Goal: Use online tool/utility: Utilize a website feature to perform a specific function

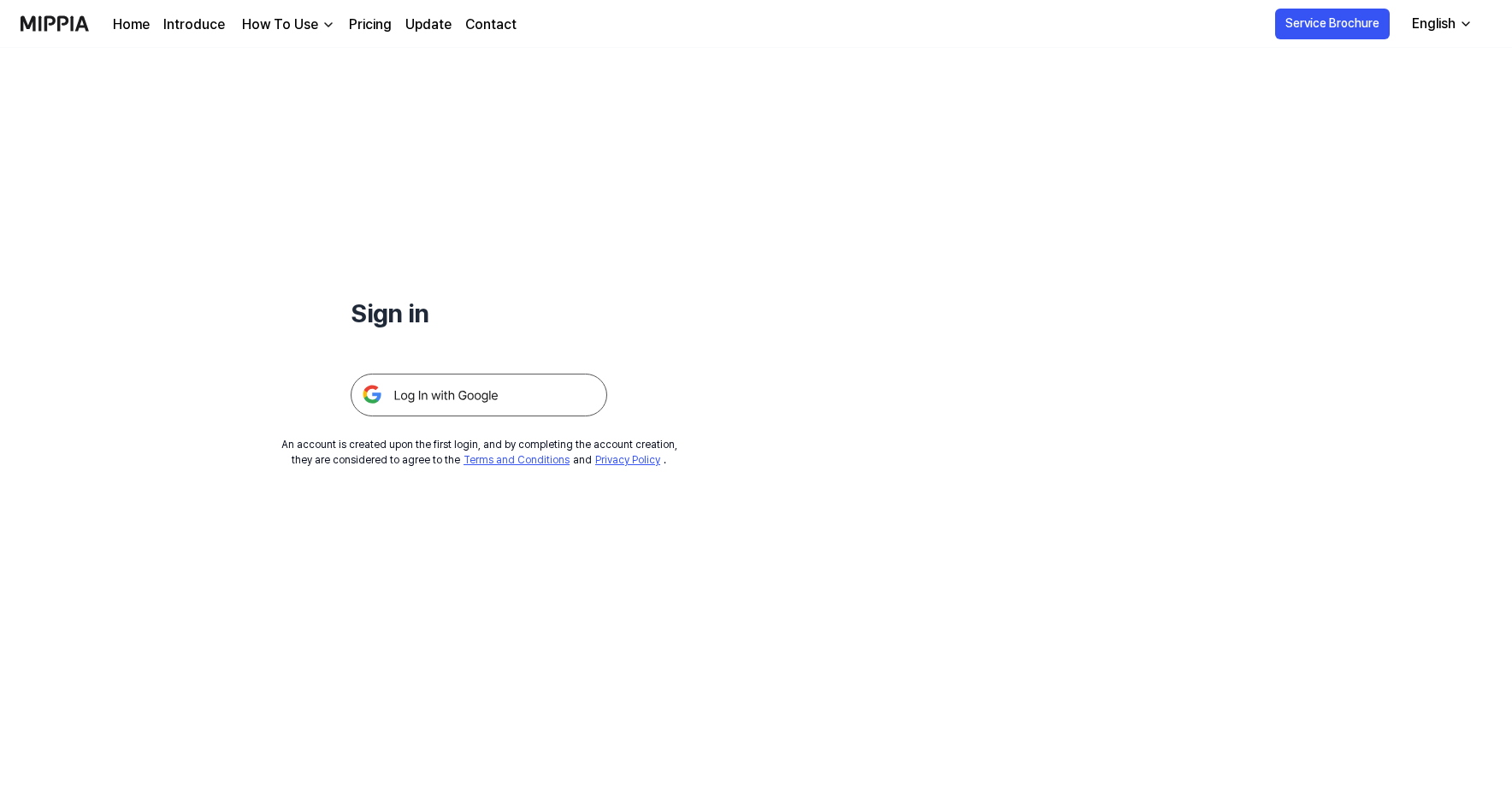
click at [463, 390] on img at bounding box center [479, 395] width 256 height 42
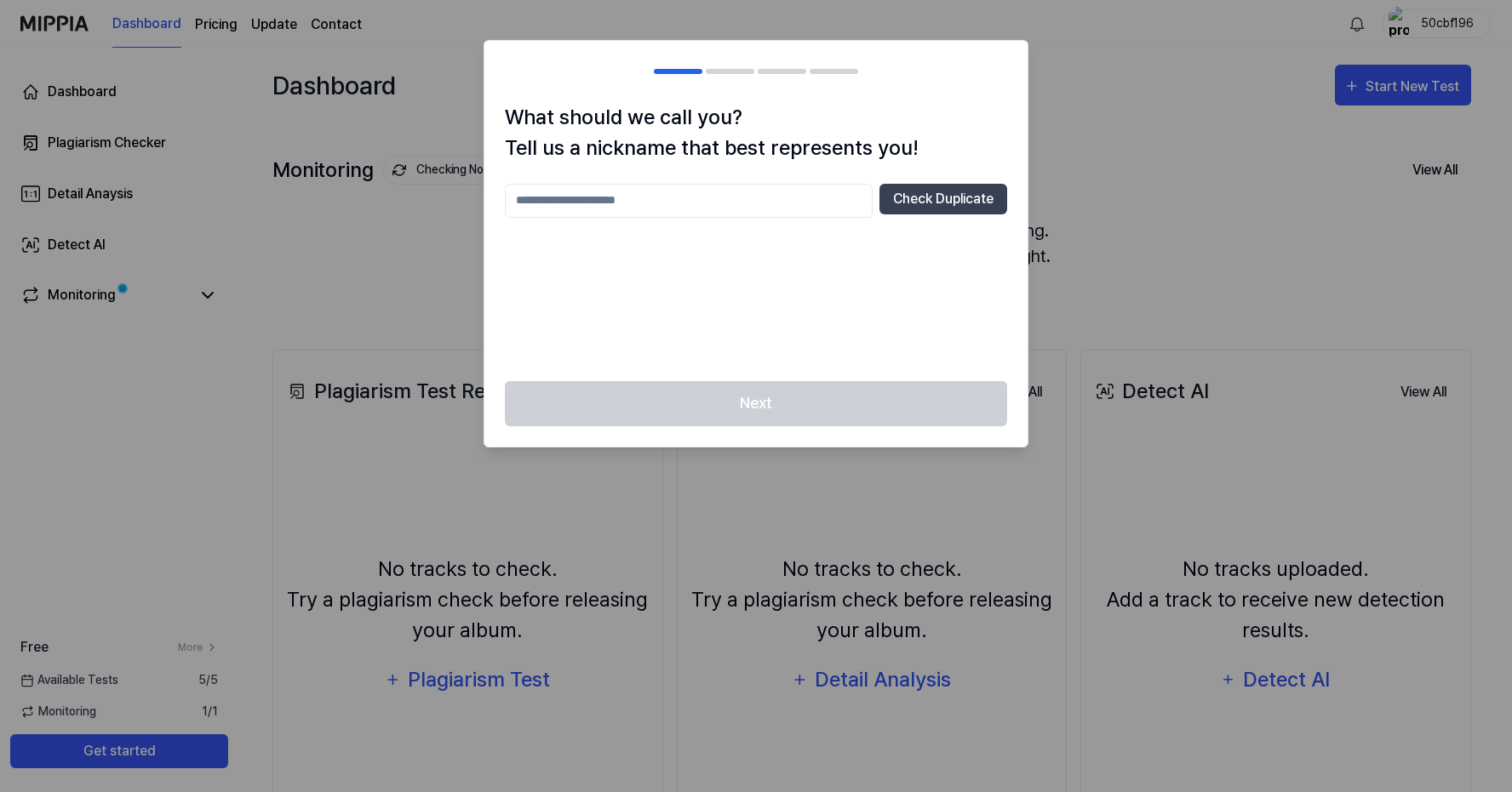
click at [631, 196] on input "text" at bounding box center [688, 201] width 367 height 34
type input "*****"
click at [942, 202] on button "Check Duplicate" at bounding box center [943, 199] width 127 height 31
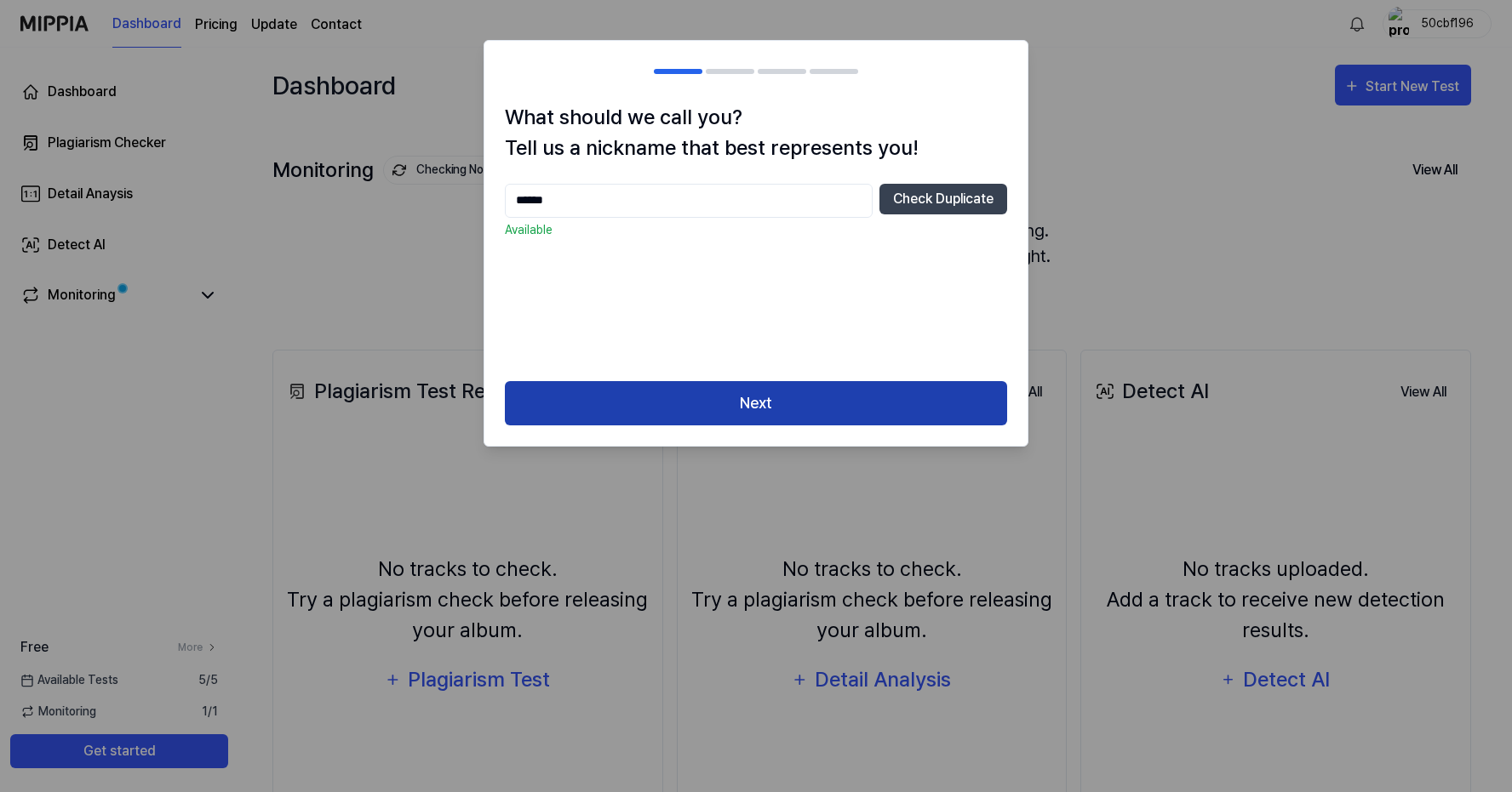
click at [805, 404] on button "Next" at bounding box center [756, 404] width 502 height 45
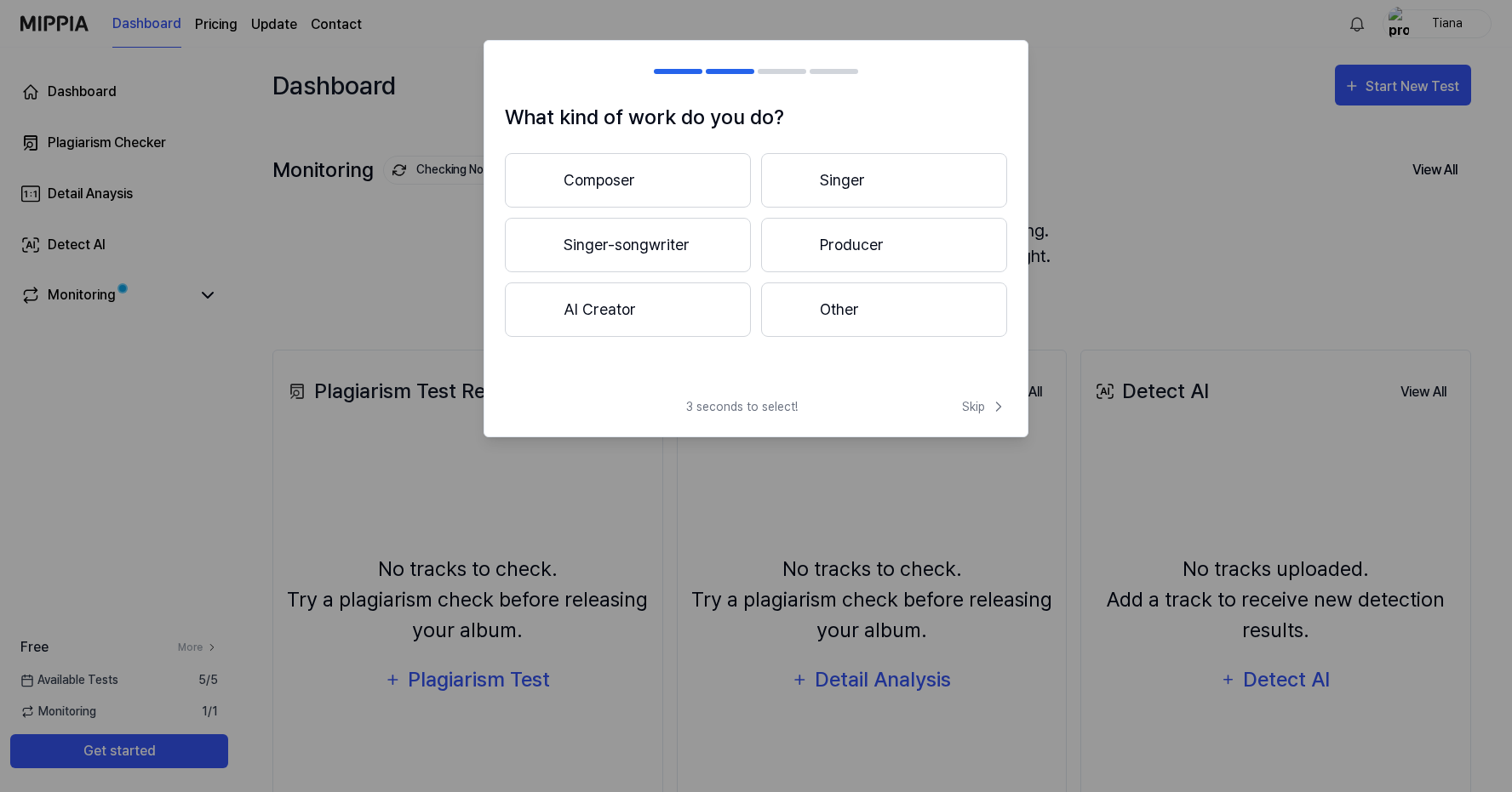
click at [670, 244] on button "Singer-songwriter" at bounding box center [627, 245] width 246 height 54
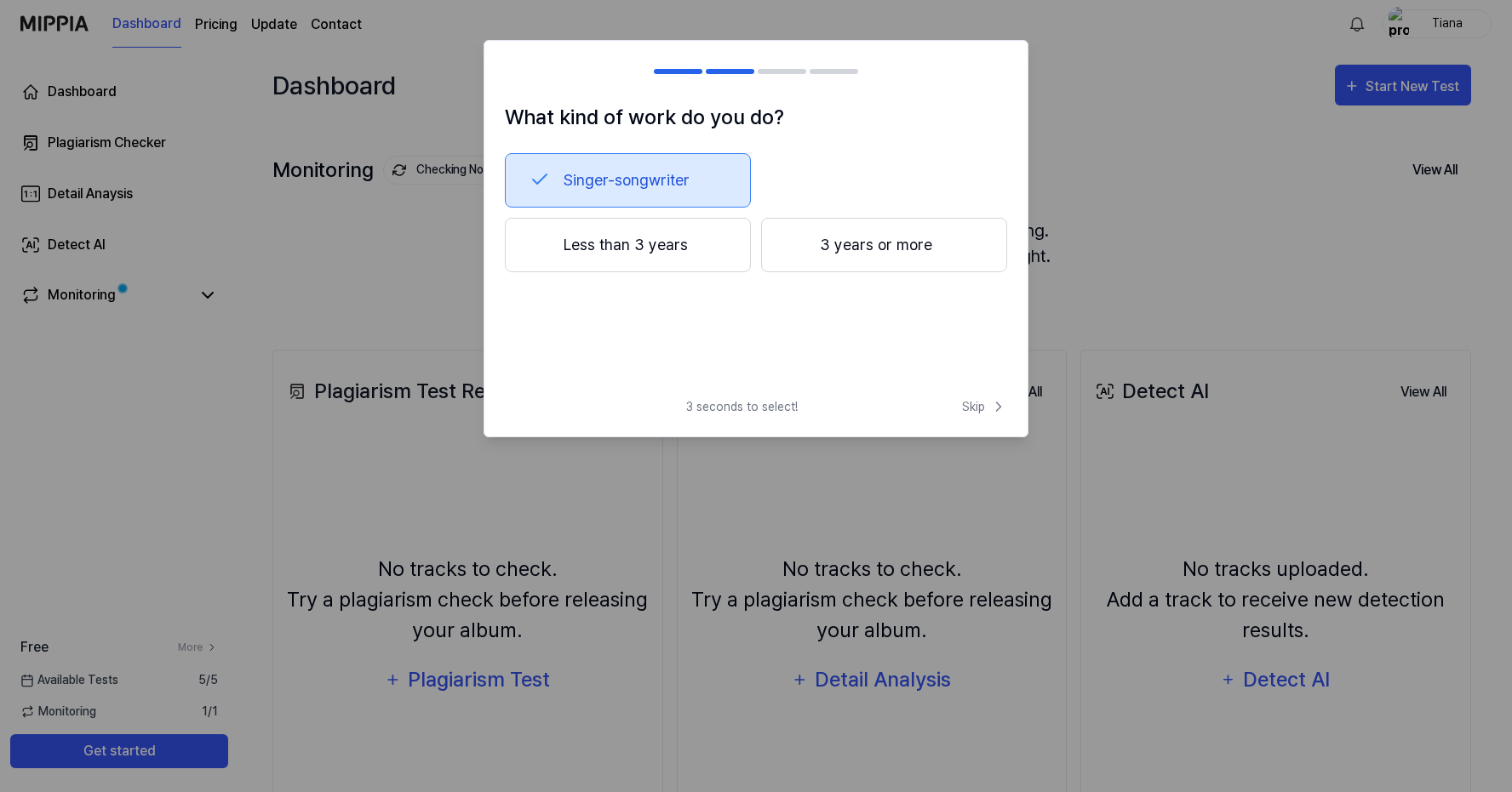
click at [665, 239] on button "Less than 3 years" at bounding box center [627, 245] width 246 height 54
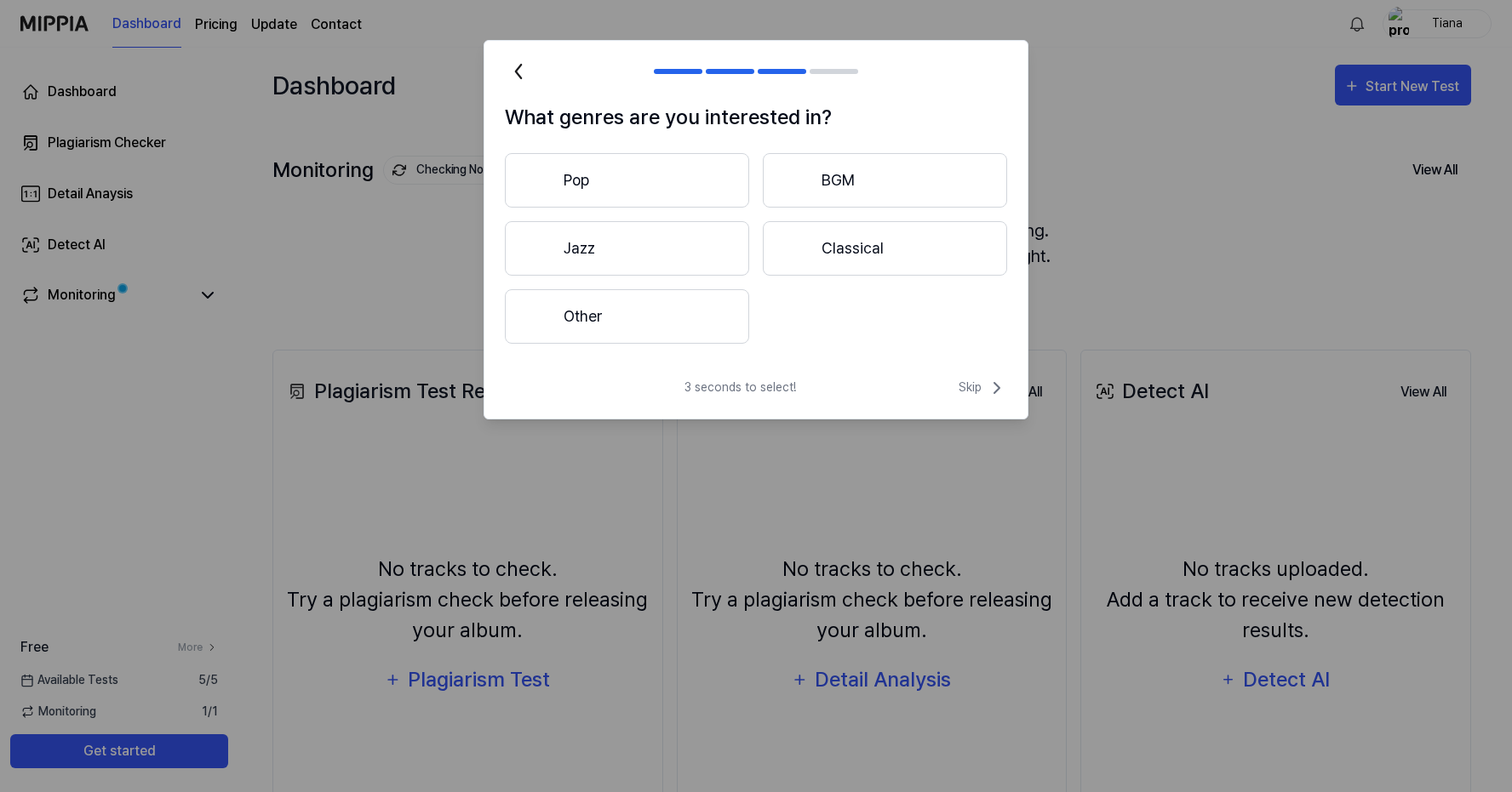
click at [615, 175] on button "Pop" at bounding box center [626, 180] width 245 height 54
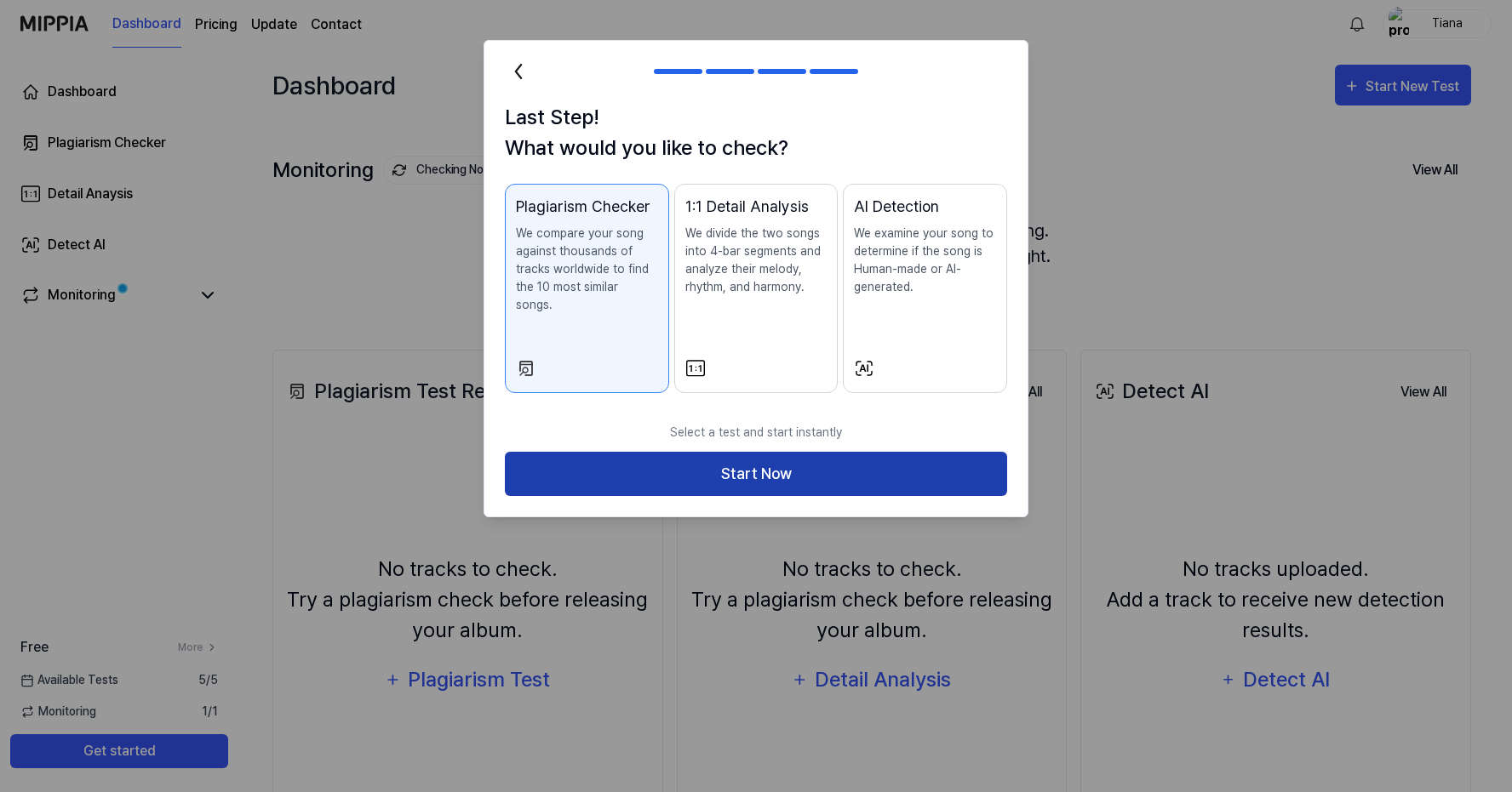
click at [717, 458] on button "Start Now" at bounding box center [756, 474] width 502 height 45
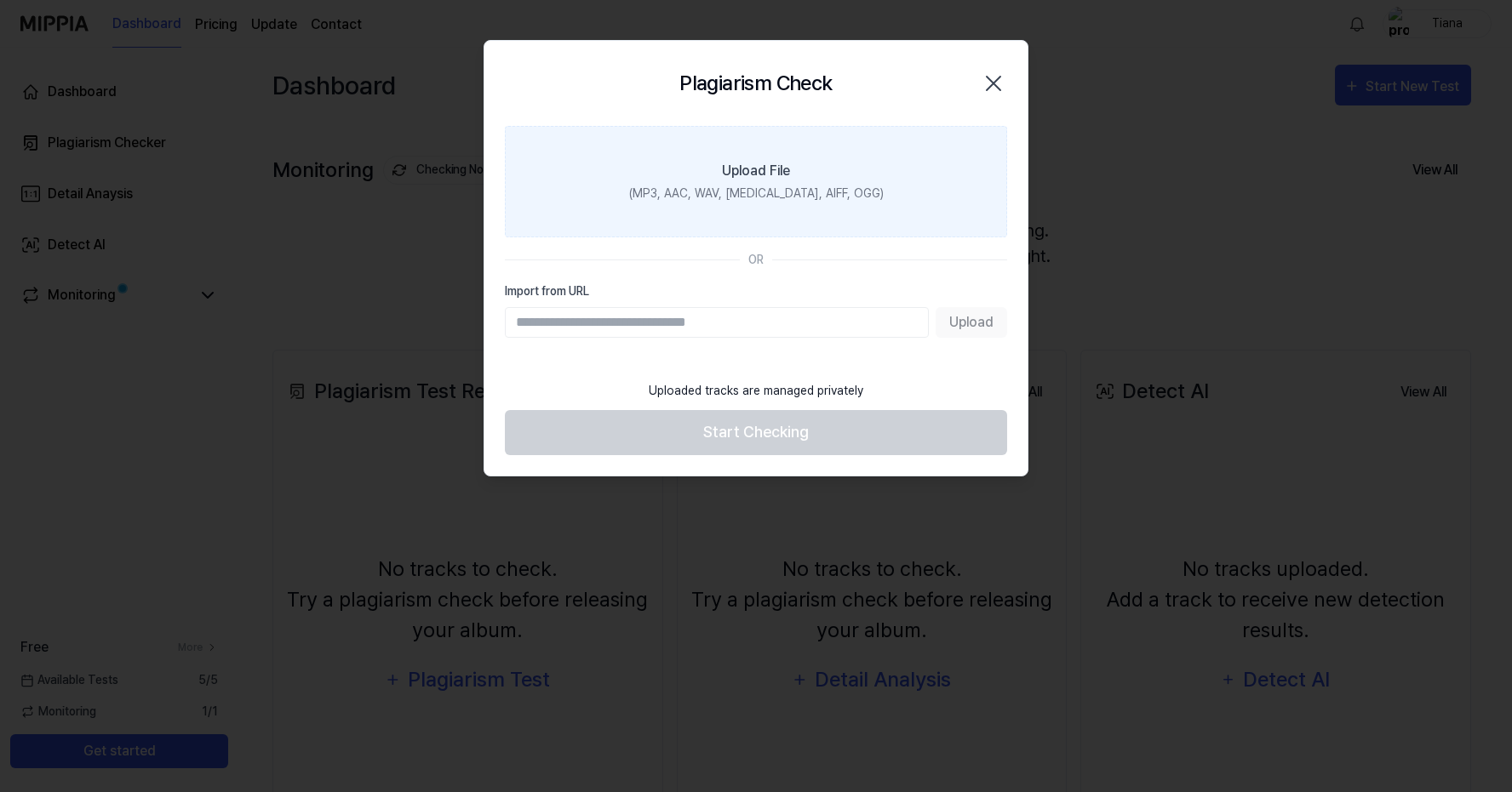
click at [769, 181] on label "Upload File (MP3, AAC, WAV, [MEDICAL_DATA], AIFF, OGG)" at bounding box center [756, 181] width 502 height 112
click at [0, 0] on input "Upload File (MP3, AAC, WAV, [MEDICAL_DATA], AIFF, OGG)" at bounding box center [0, 0] width 0 height 0
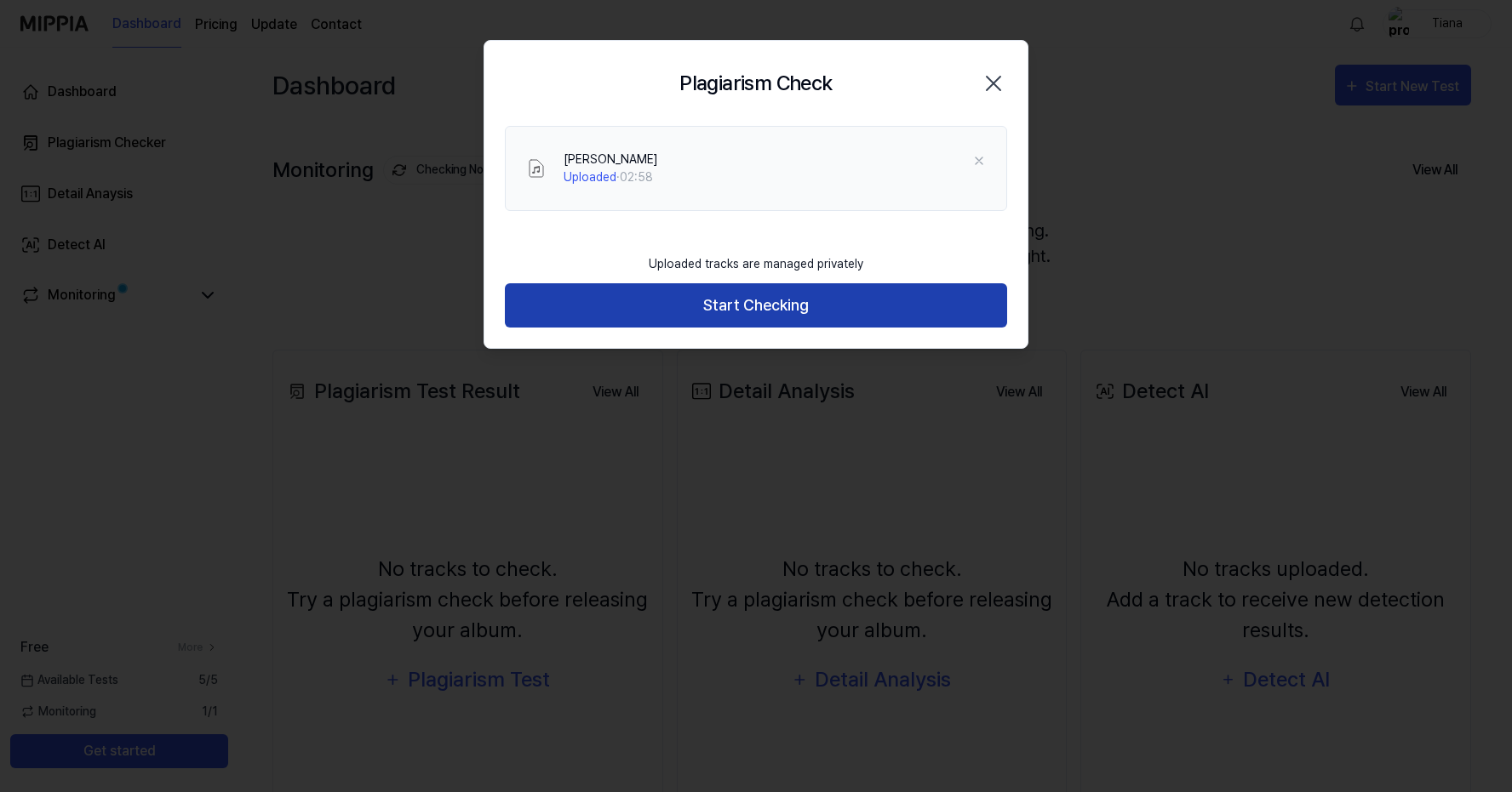
click at [772, 310] on button "Start Checking" at bounding box center [756, 306] width 502 height 45
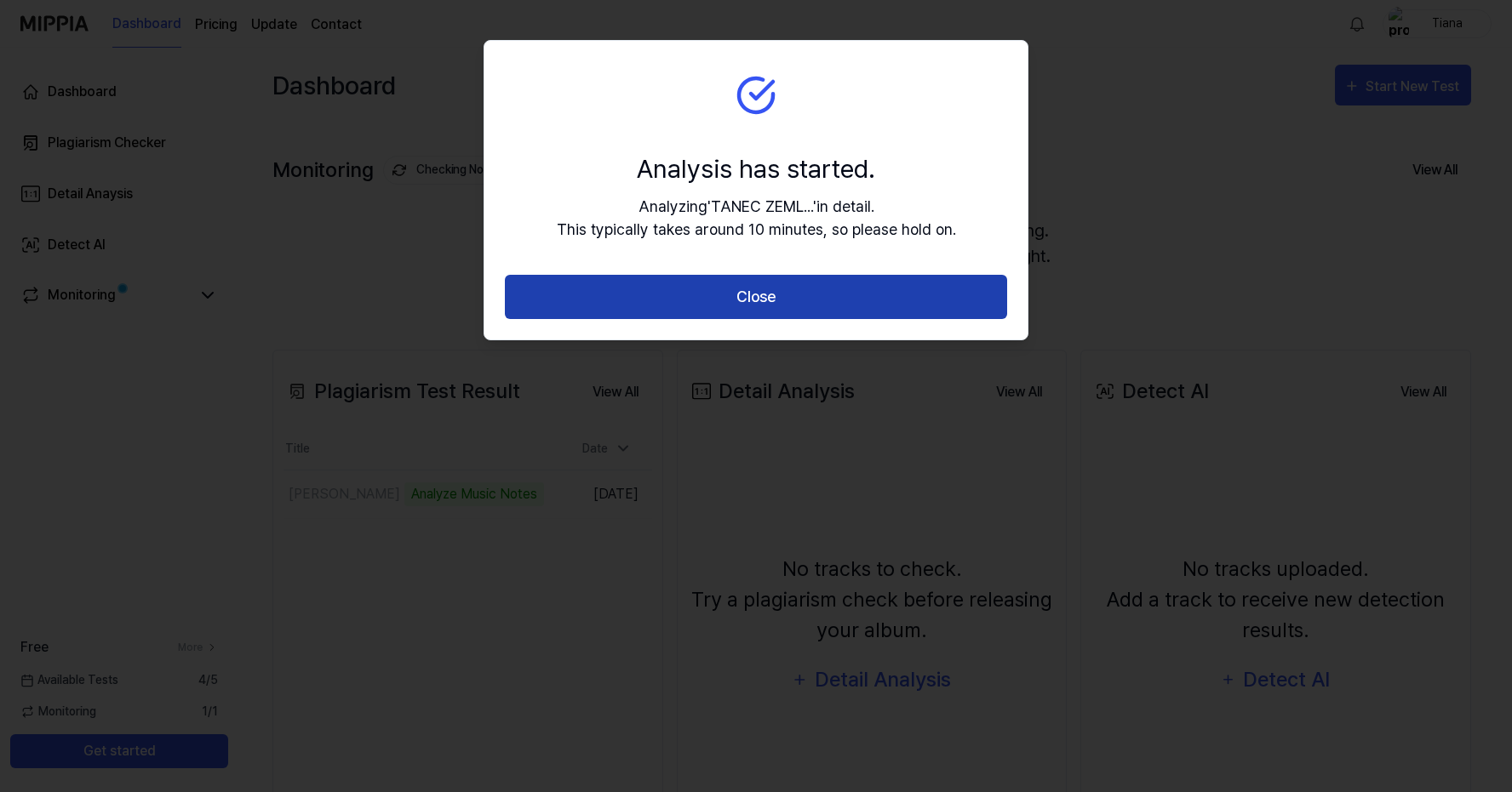
click at [876, 312] on button "Close" at bounding box center [756, 297] width 502 height 45
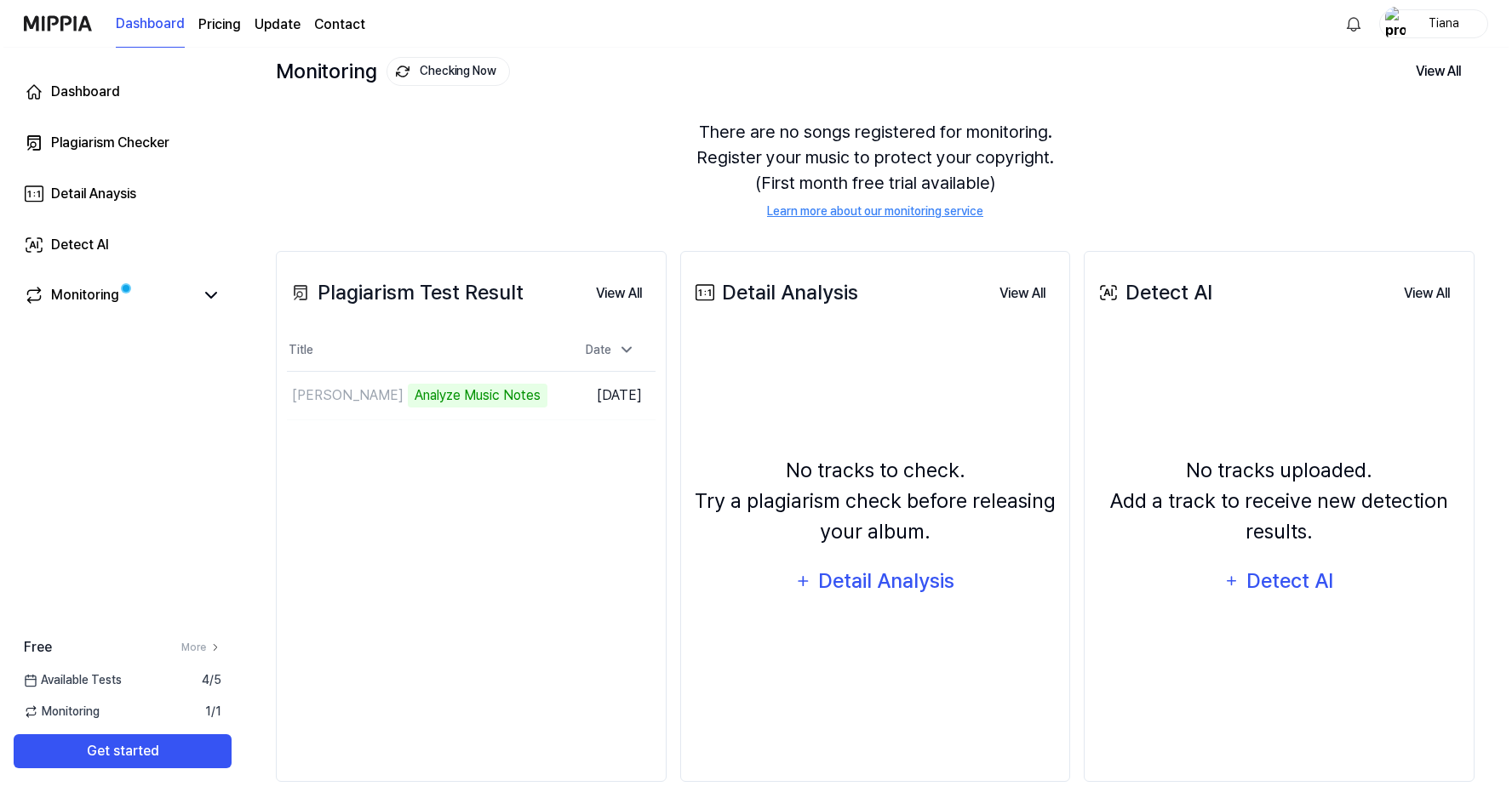
scroll to position [102, 0]
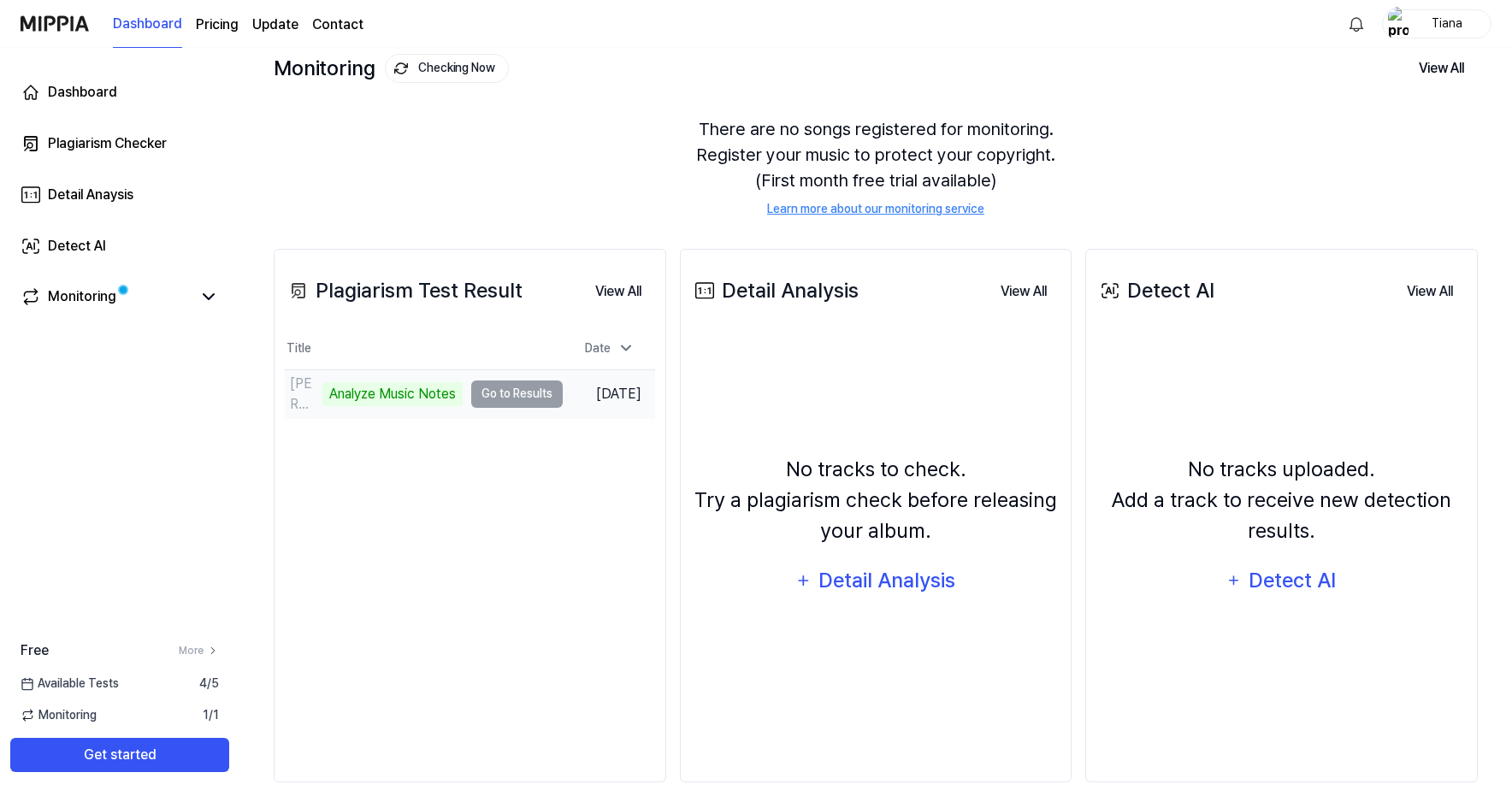
click at [524, 392] on td "[PERSON_NAME] Analyze Music Notes Go to Results" at bounding box center [423, 394] width 278 height 48
click at [497, 393] on td "[PERSON_NAME] Analyze Music Notes Go to Results" at bounding box center [423, 394] width 278 height 48
click at [1274, 584] on div "Detect AI" at bounding box center [1293, 580] width 91 height 33
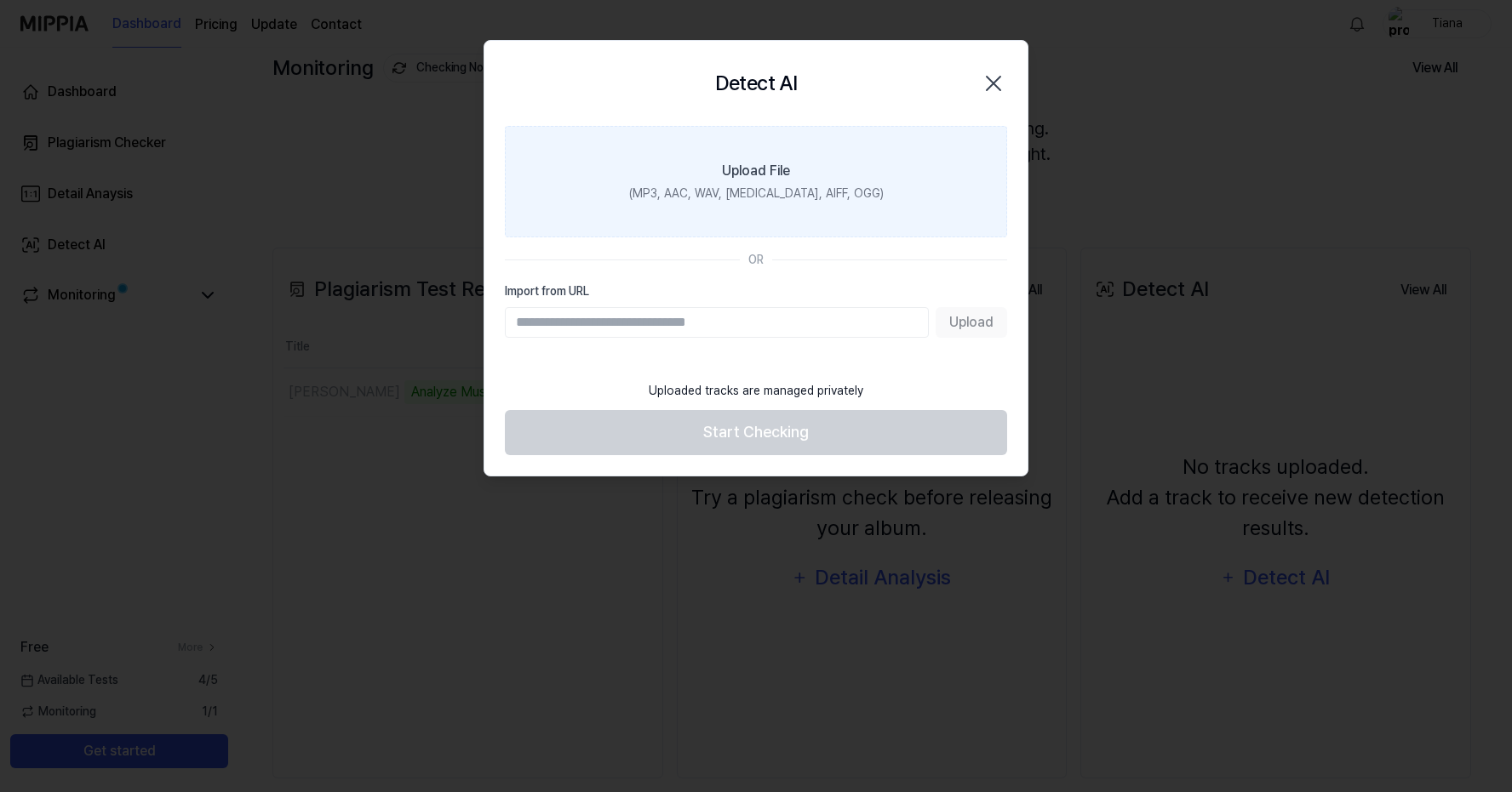
click at [760, 173] on div "Upload File" at bounding box center [756, 172] width 68 height 21
click at [0, 0] on input "Upload File (MP3, AAC, WAV, [MEDICAL_DATA], AIFF, OGG)" at bounding box center [0, 0] width 0 height 0
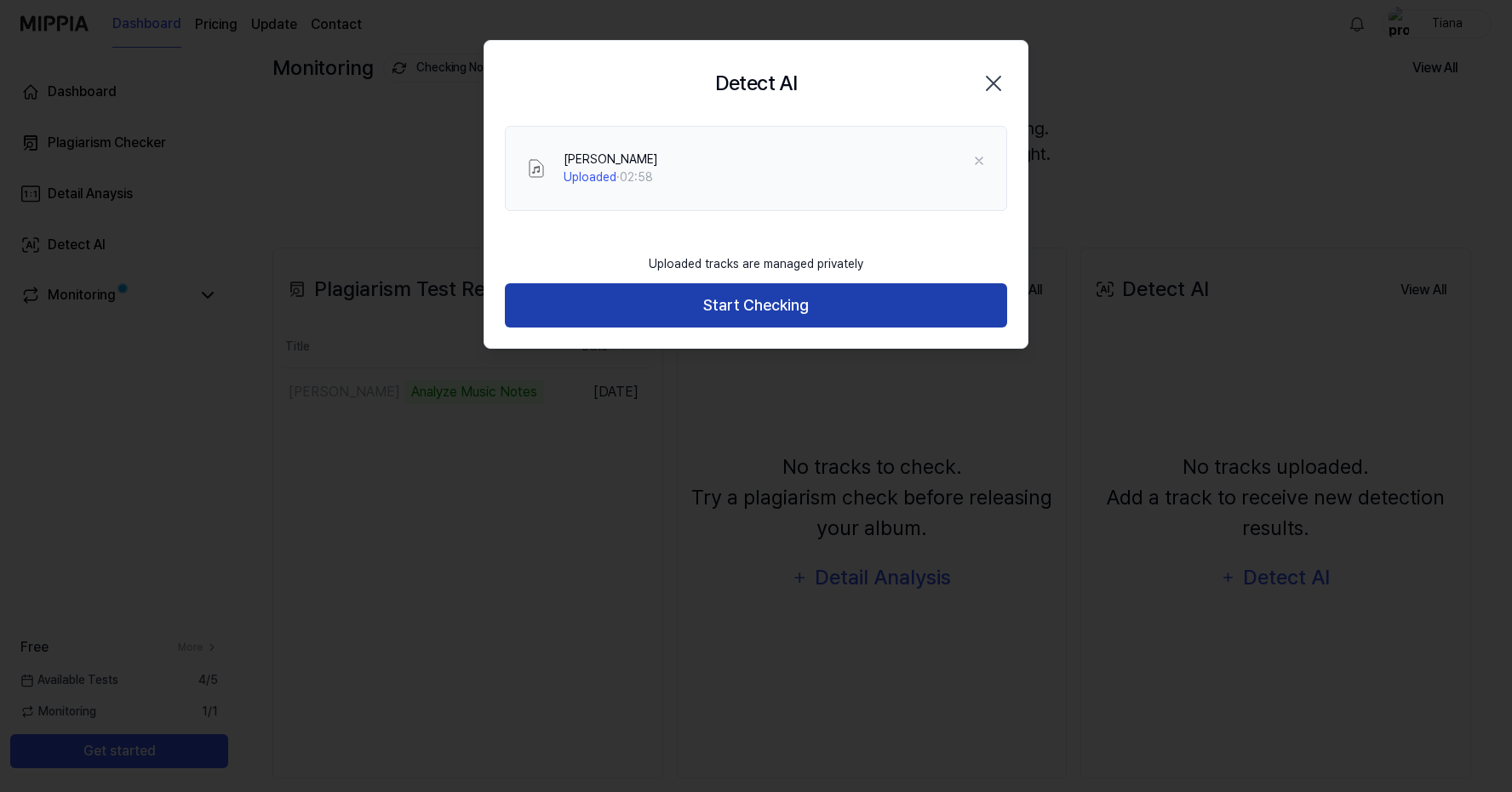
click at [810, 310] on button "Start Checking" at bounding box center [756, 306] width 502 height 45
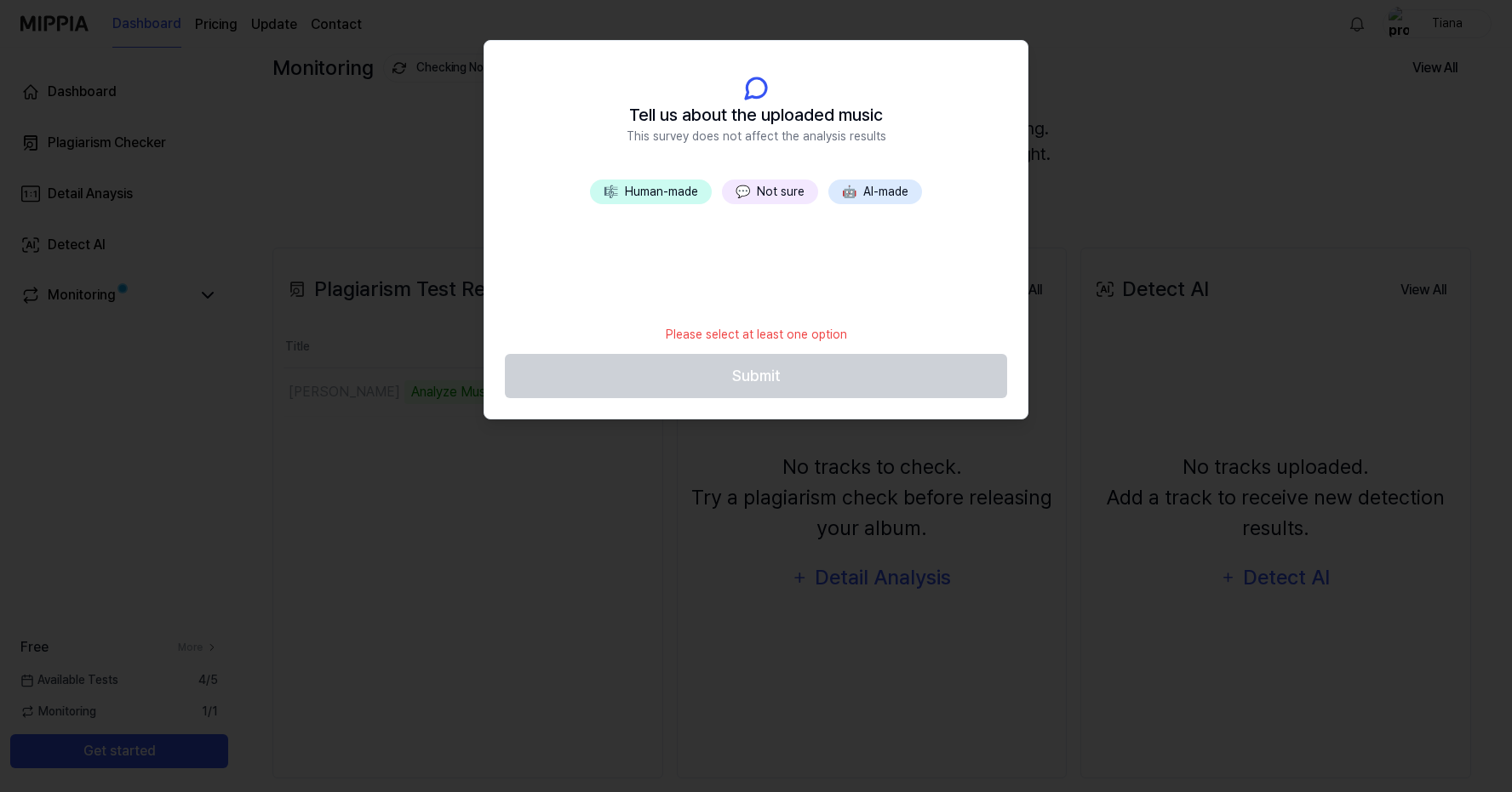
click at [656, 191] on button "🎼 Human-made" at bounding box center [651, 192] width 122 height 24
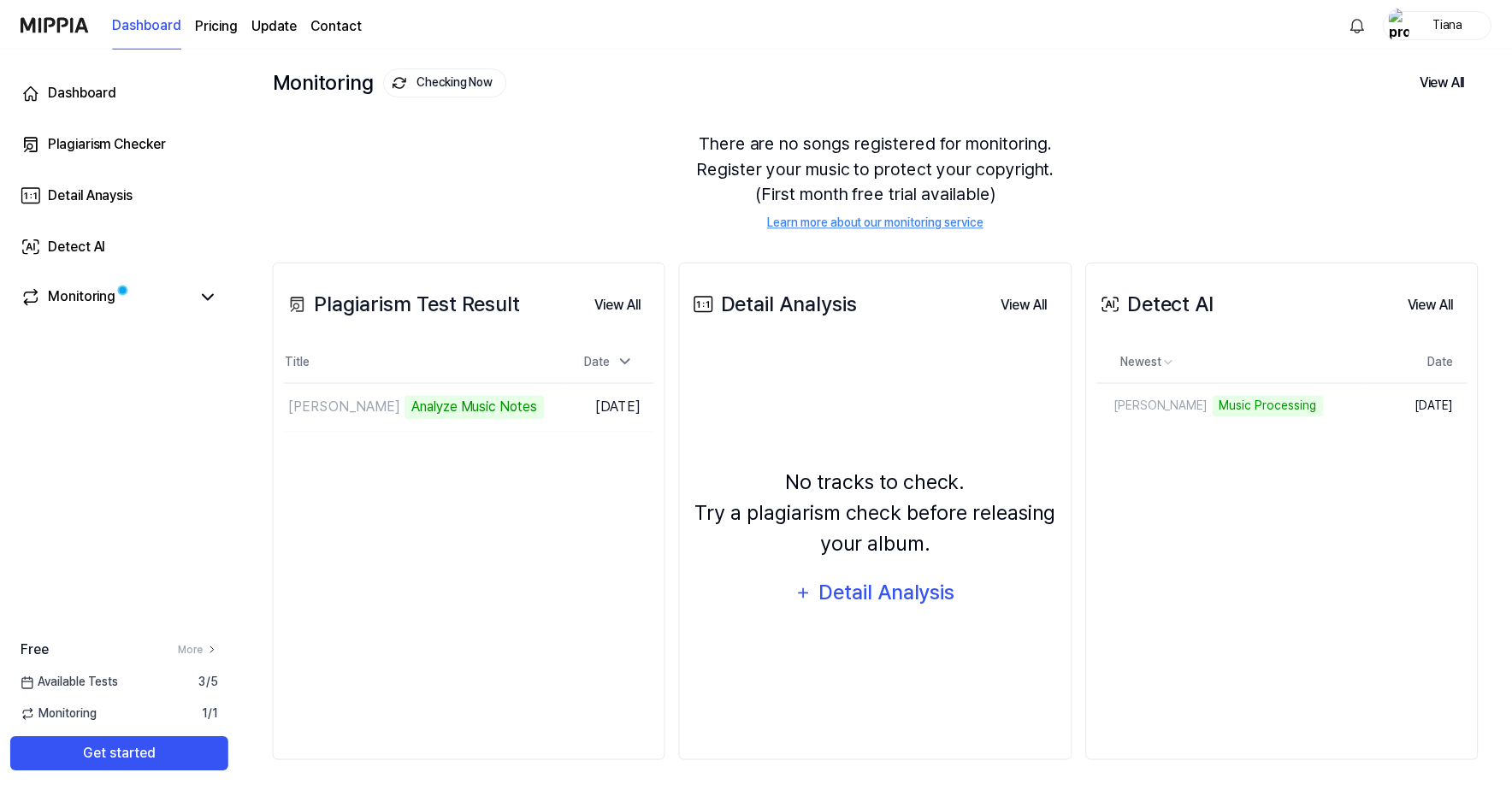
scroll to position [89, 0]
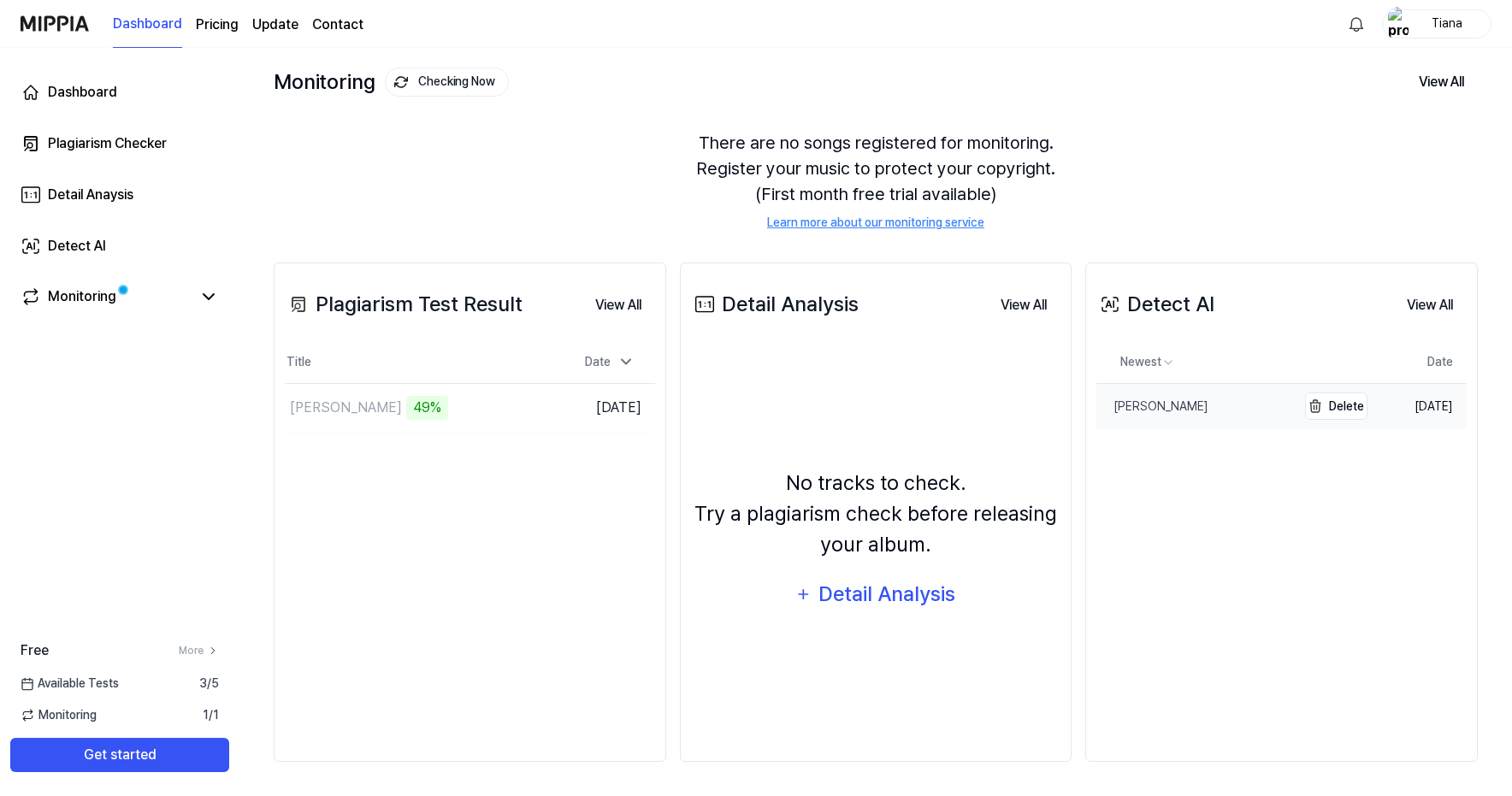
click at [1216, 396] on link "[PERSON_NAME]" at bounding box center [1196, 407] width 200 height 45
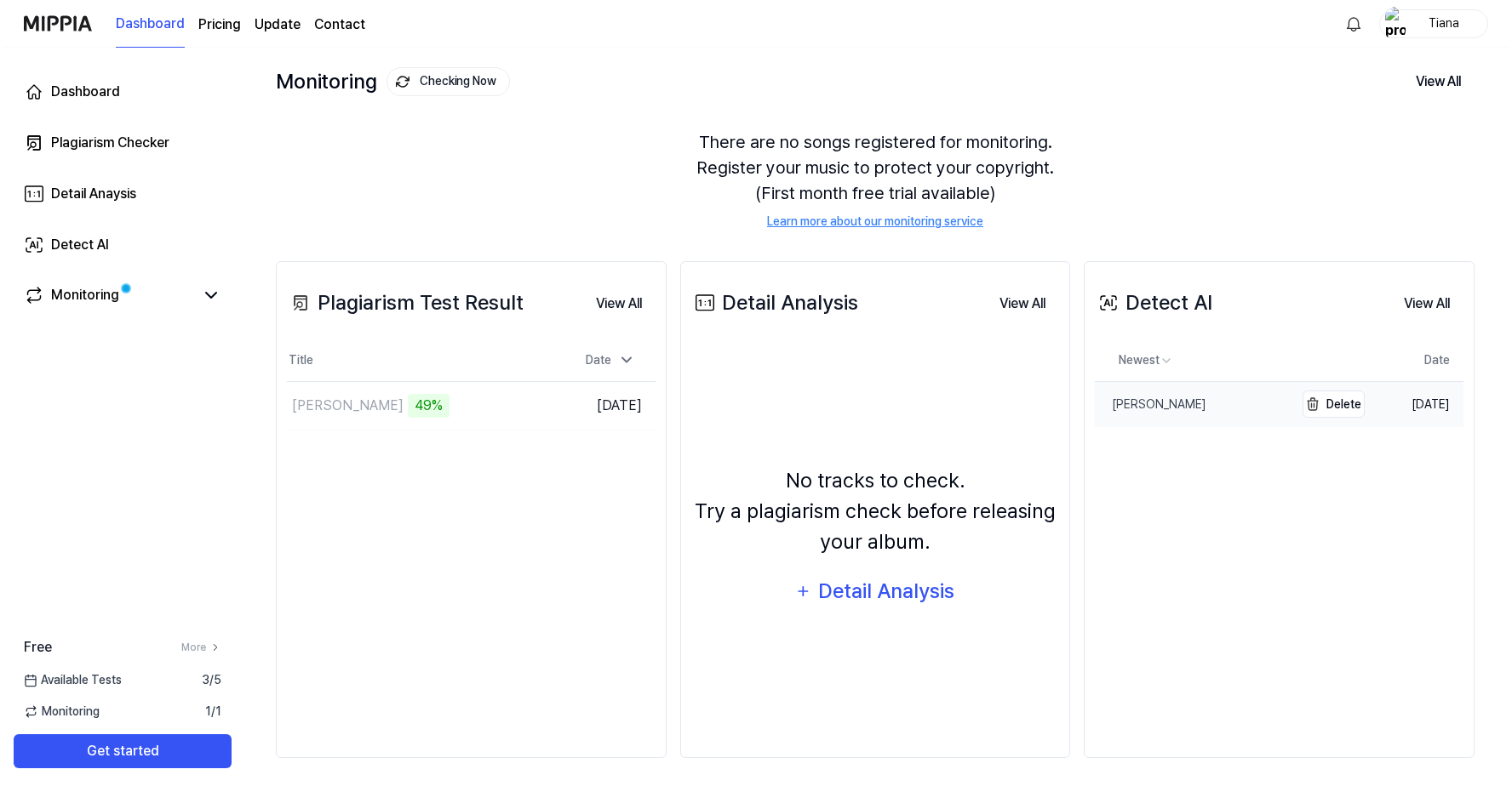
scroll to position [0, 0]
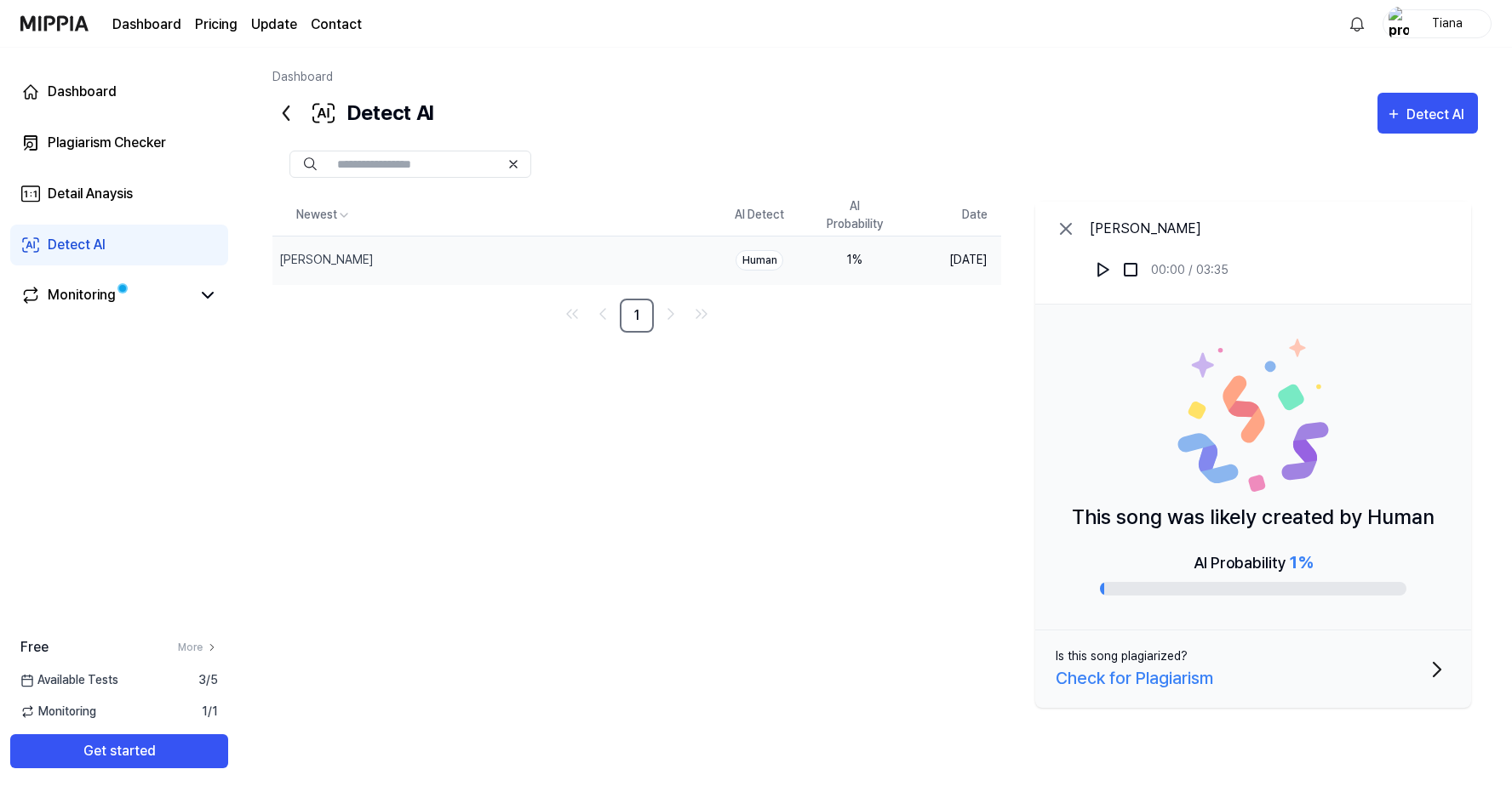
click at [285, 112] on icon at bounding box center [285, 112] width 5 height 14
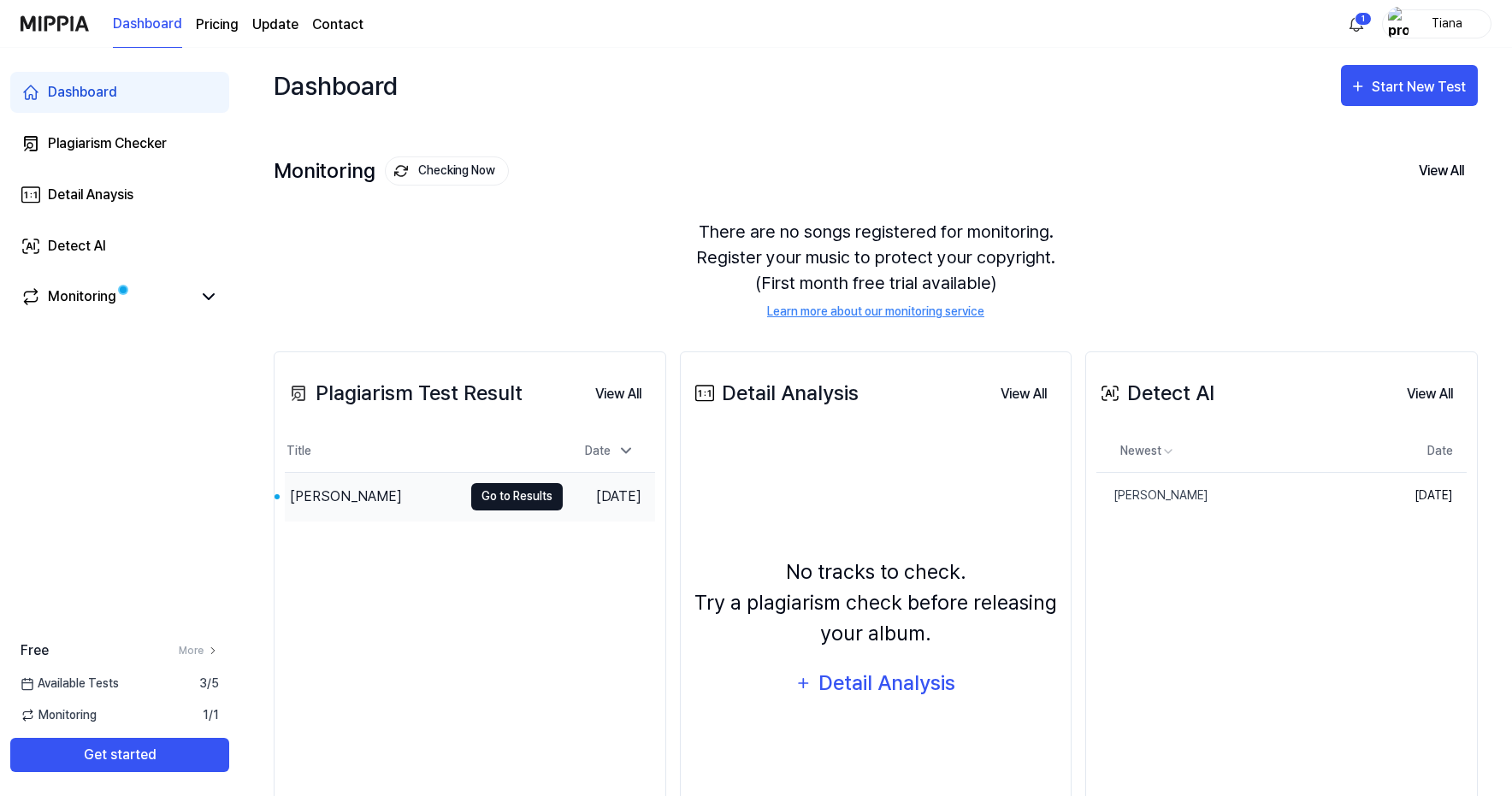
click at [511, 491] on button "Go to Results" at bounding box center [516, 496] width 91 height 27
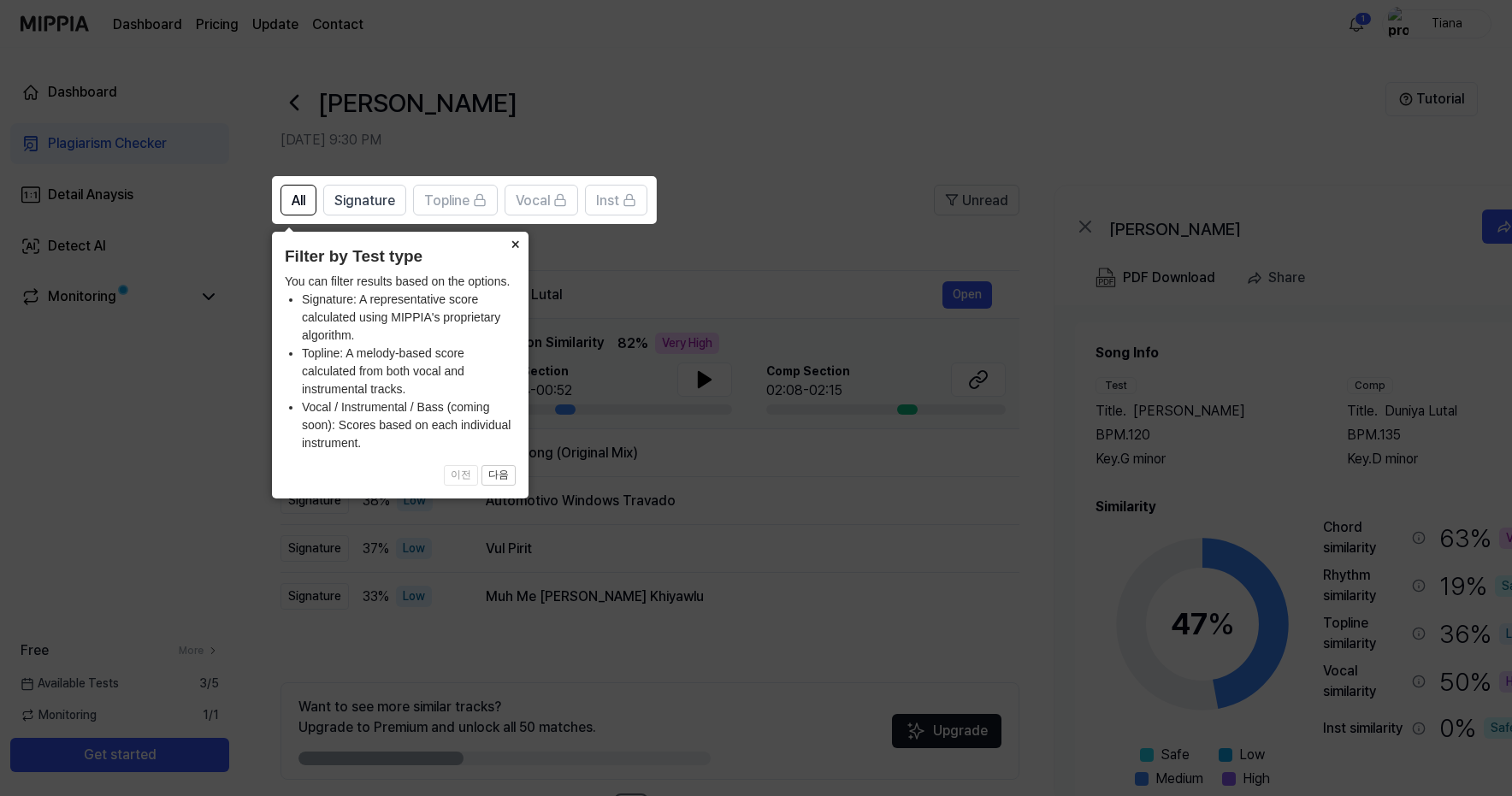
click at [522, 242] on button "×" at bounding box center [514, 243] width 27 height 24
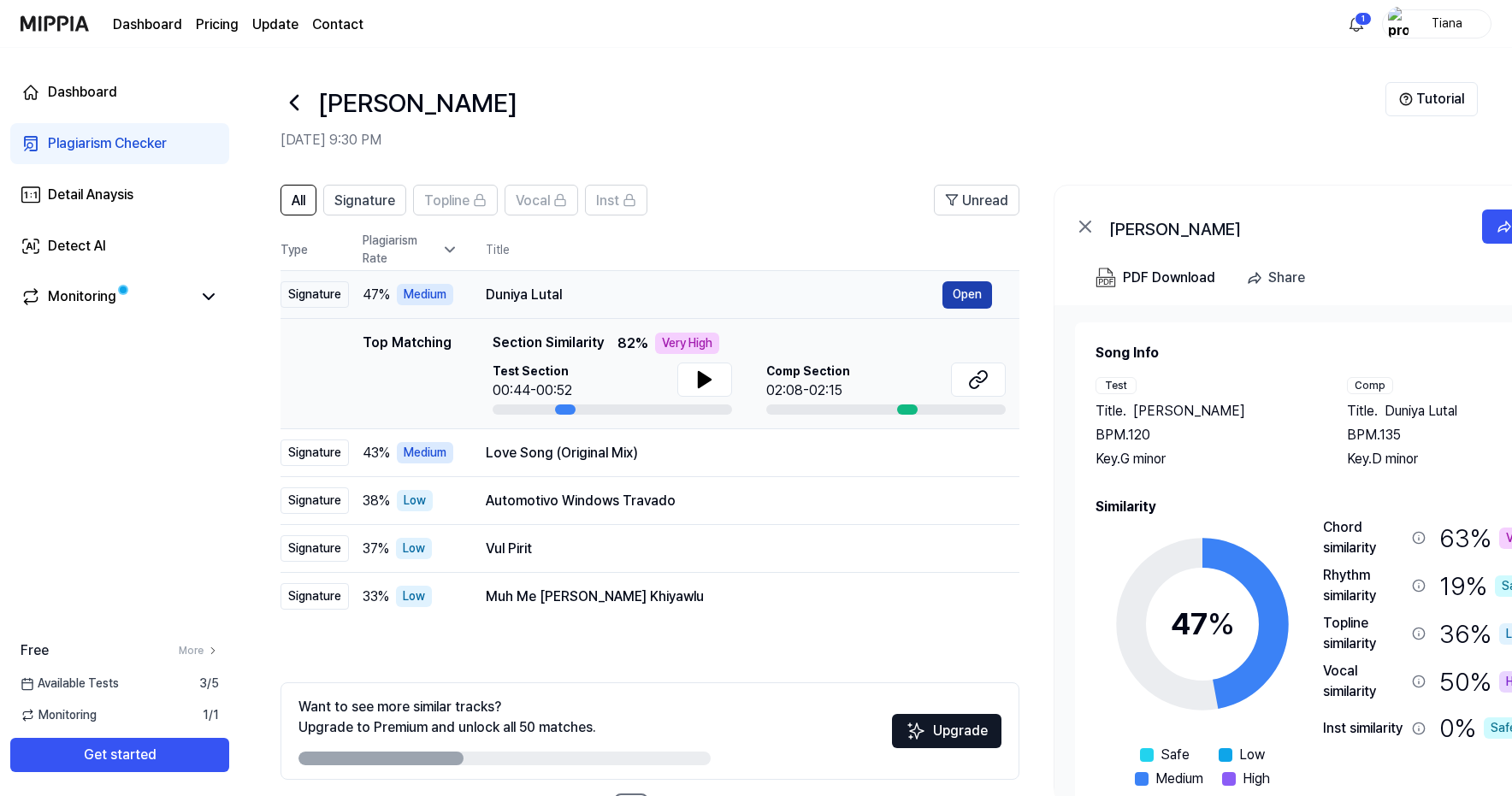
click at [962, 298] on button "Open" at bounding box center [967, 295] width 50 height 27
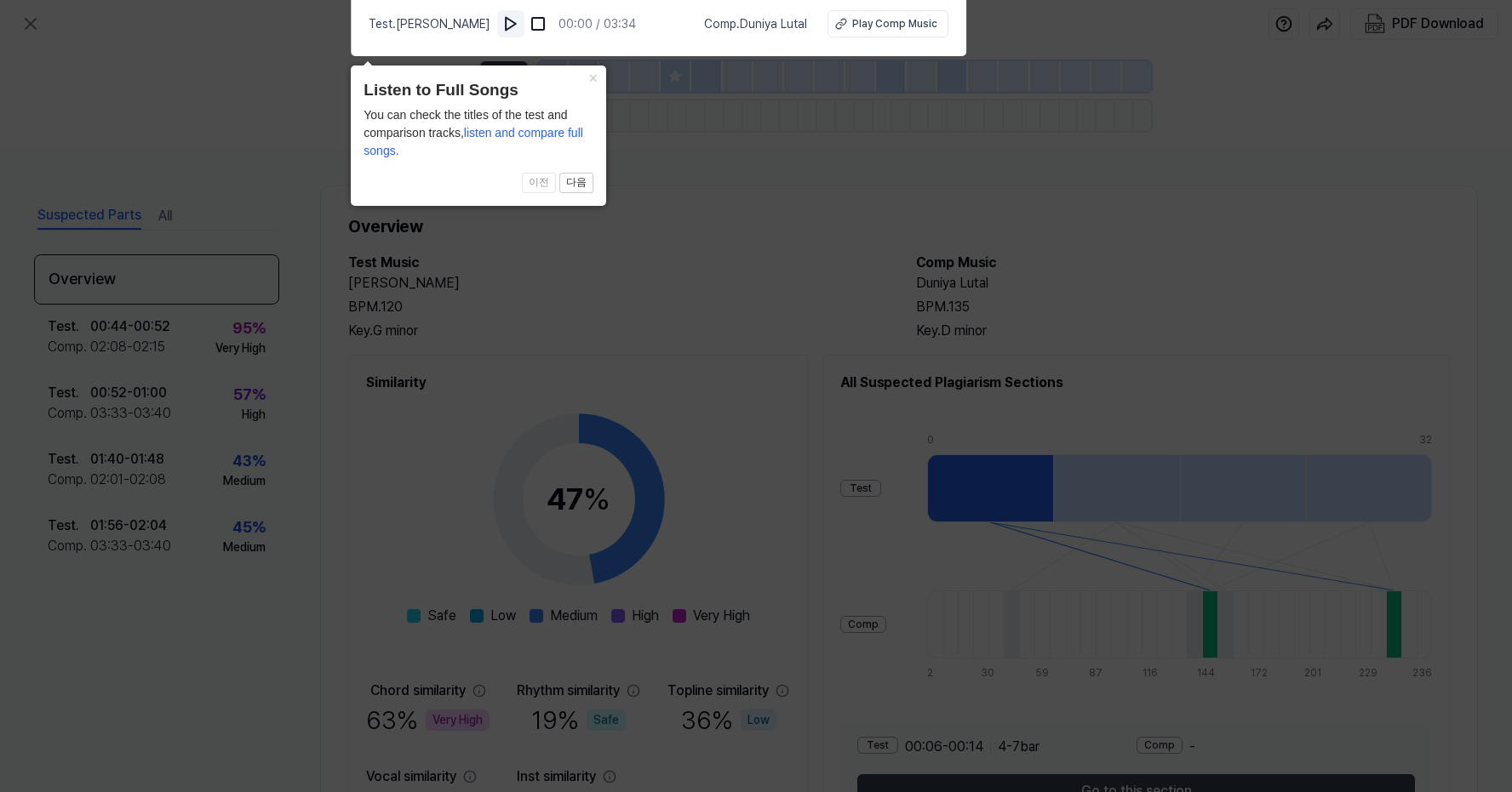
click at [519, 22] on img at bounding box center [511, 23] width 17 height 17
click at [915, 24] on div "Play Comp Music" at bounding box center [892, 23] width 85 height 15
click at [520, 16] on img at bounding box center [512, 23] width 17 height 17
click at [771, 216] on icon at bounding box center [756, 392] width 1512 height 800
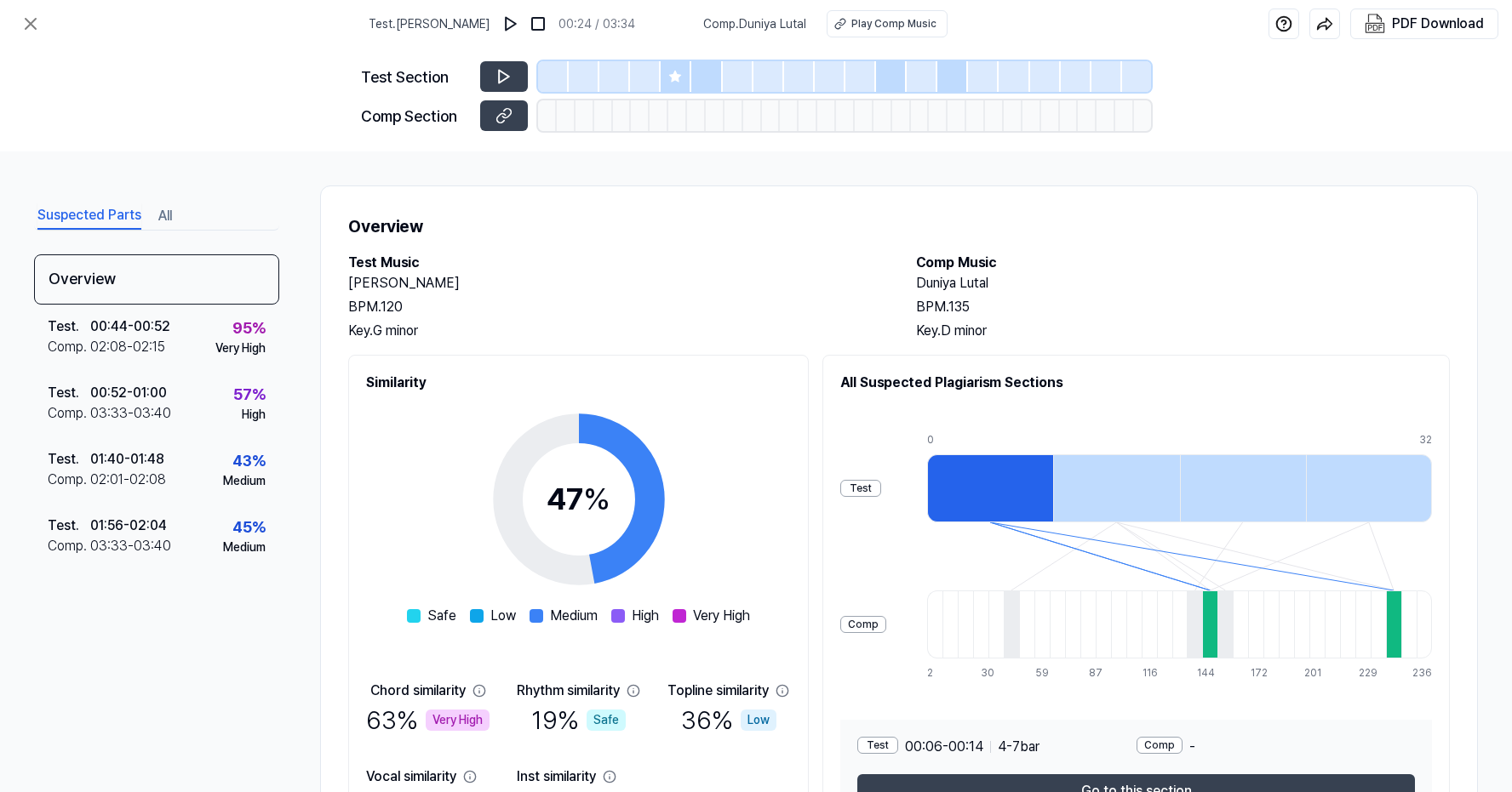
click at [493, 57] on div "Test Section Comp Section" at bounding box center [756, 99] width 790 height 104
click at [498, 69] on icon at bounding box center [503, 77] width 17 height 17
click at [503, 108] on icon at bounding box center [503, 115] width 17 height 17
click at [27, 16] on icon at bounding box center [31, 24] width 21 height 21
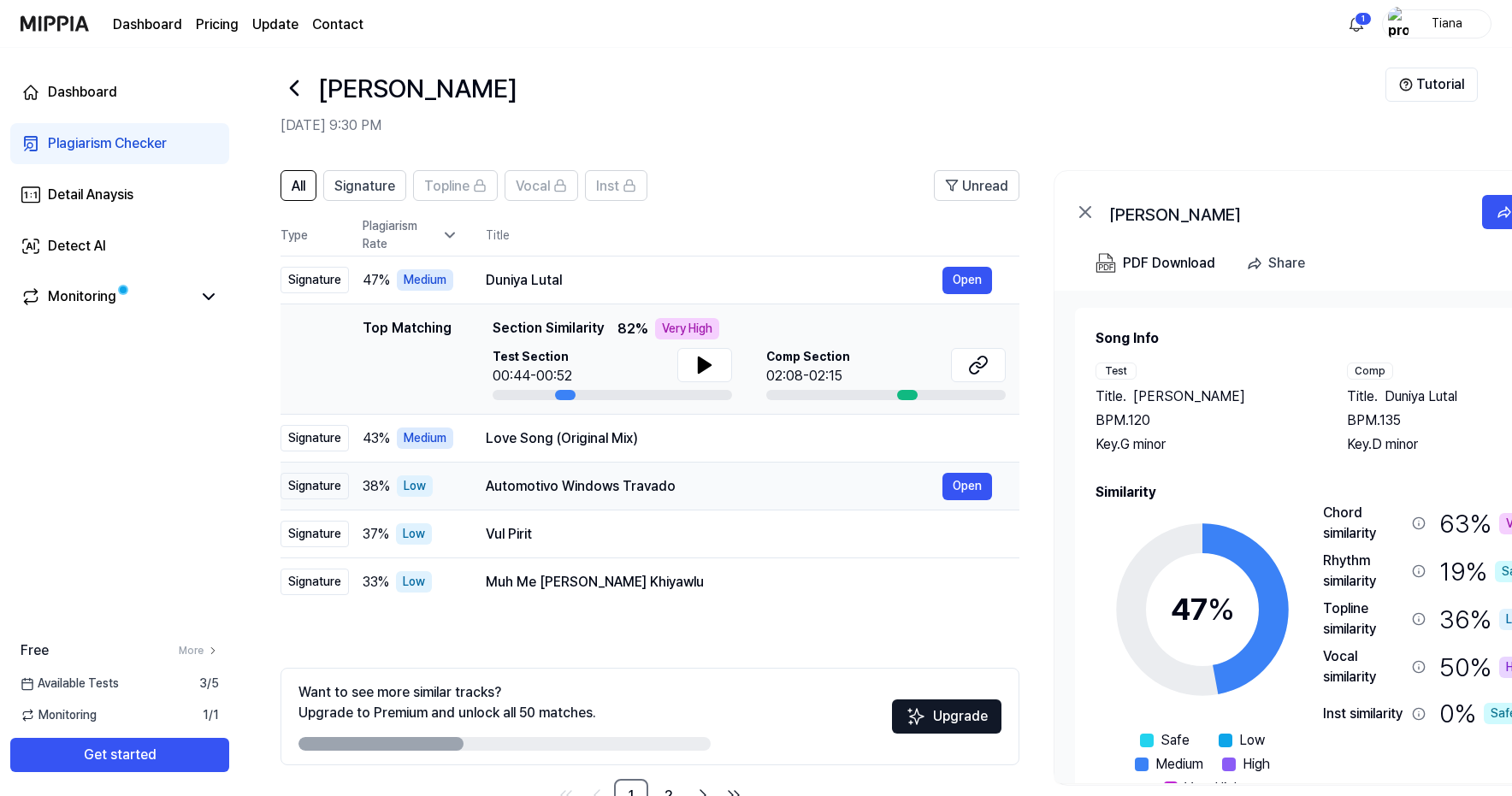
scroll to position [17, 0]
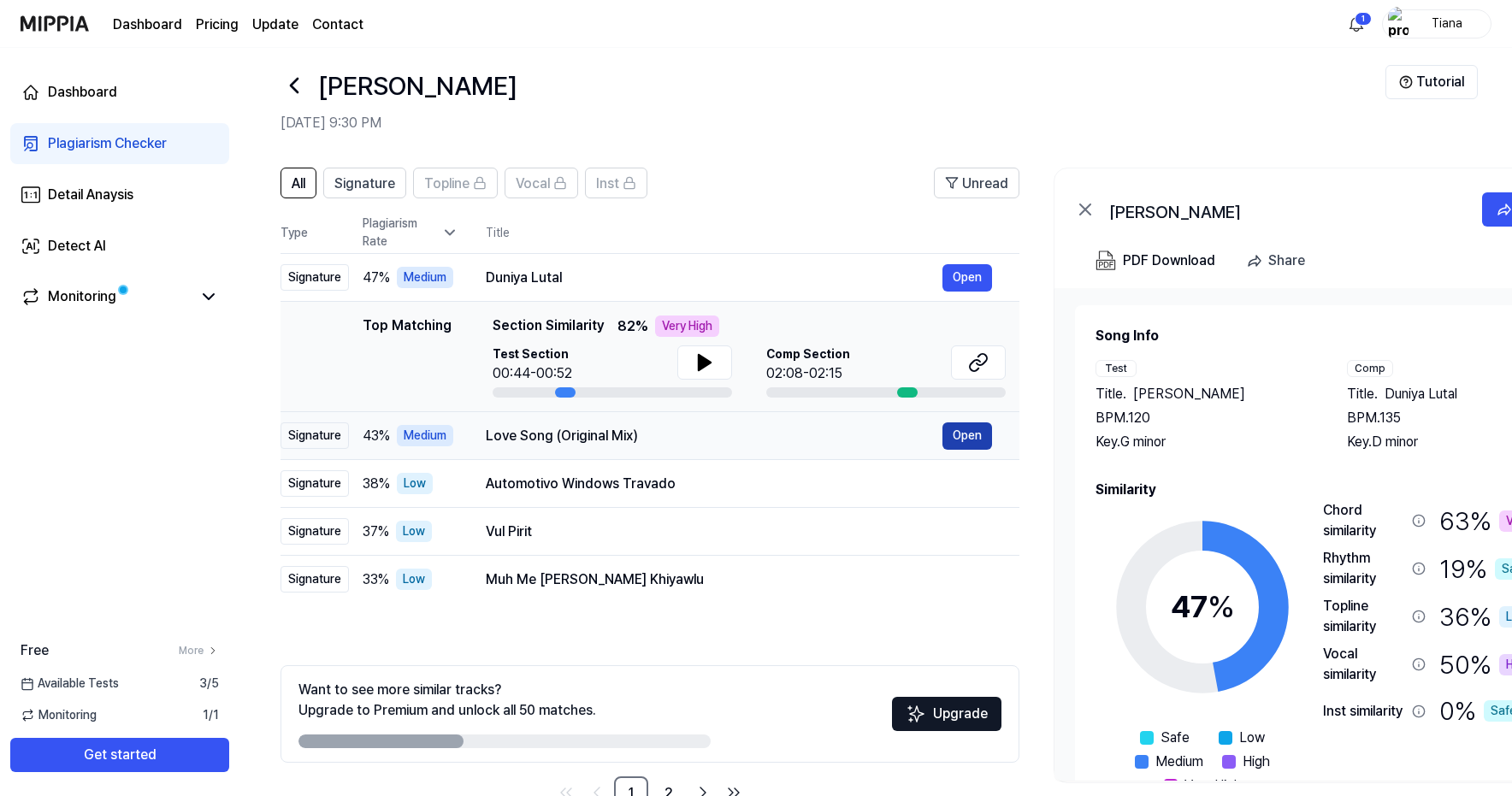
click at [967, 432] on button "Open" at bounding box center [967, 436] width 50 height 27
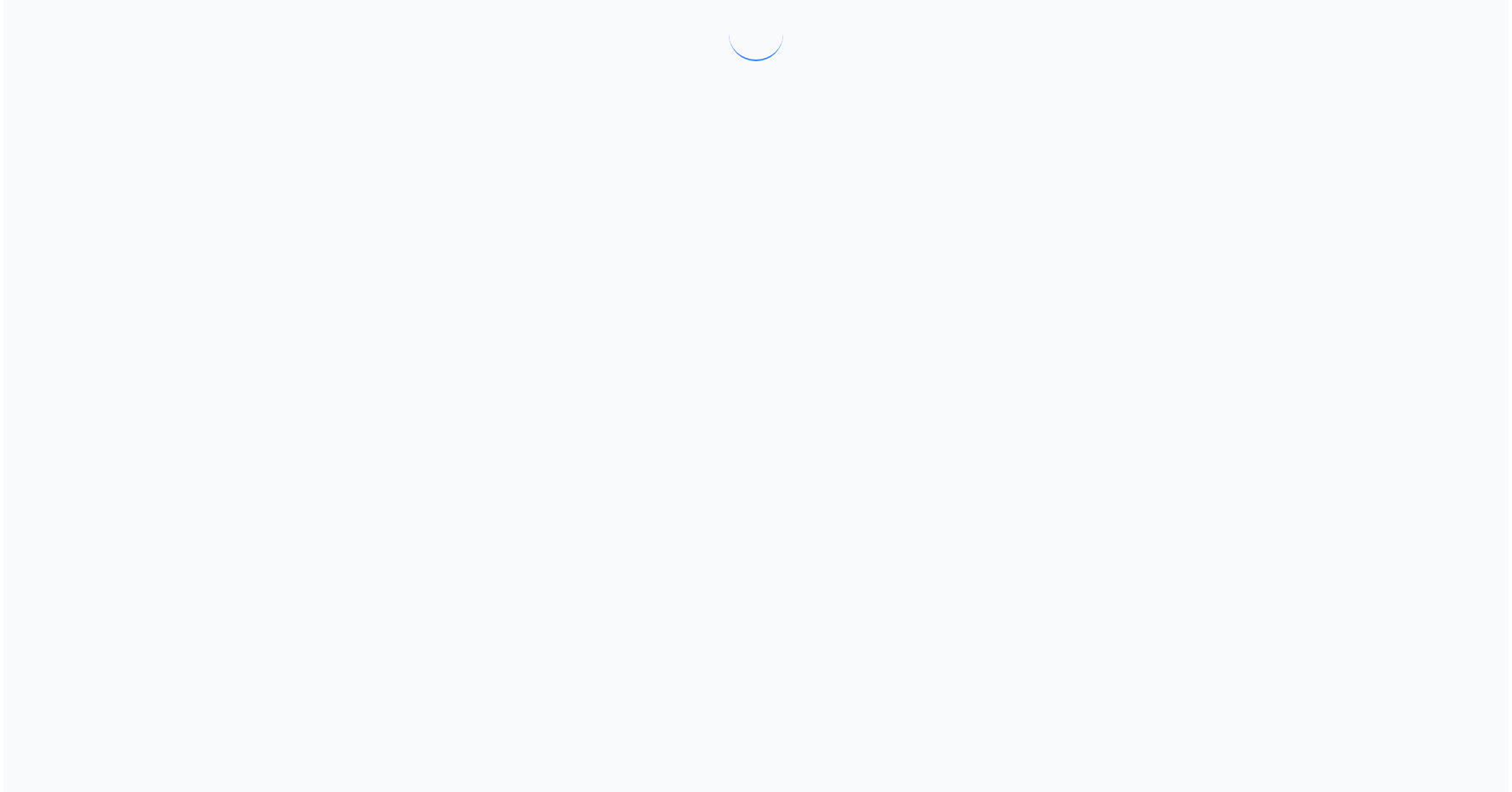
scroll to position [0, 0]
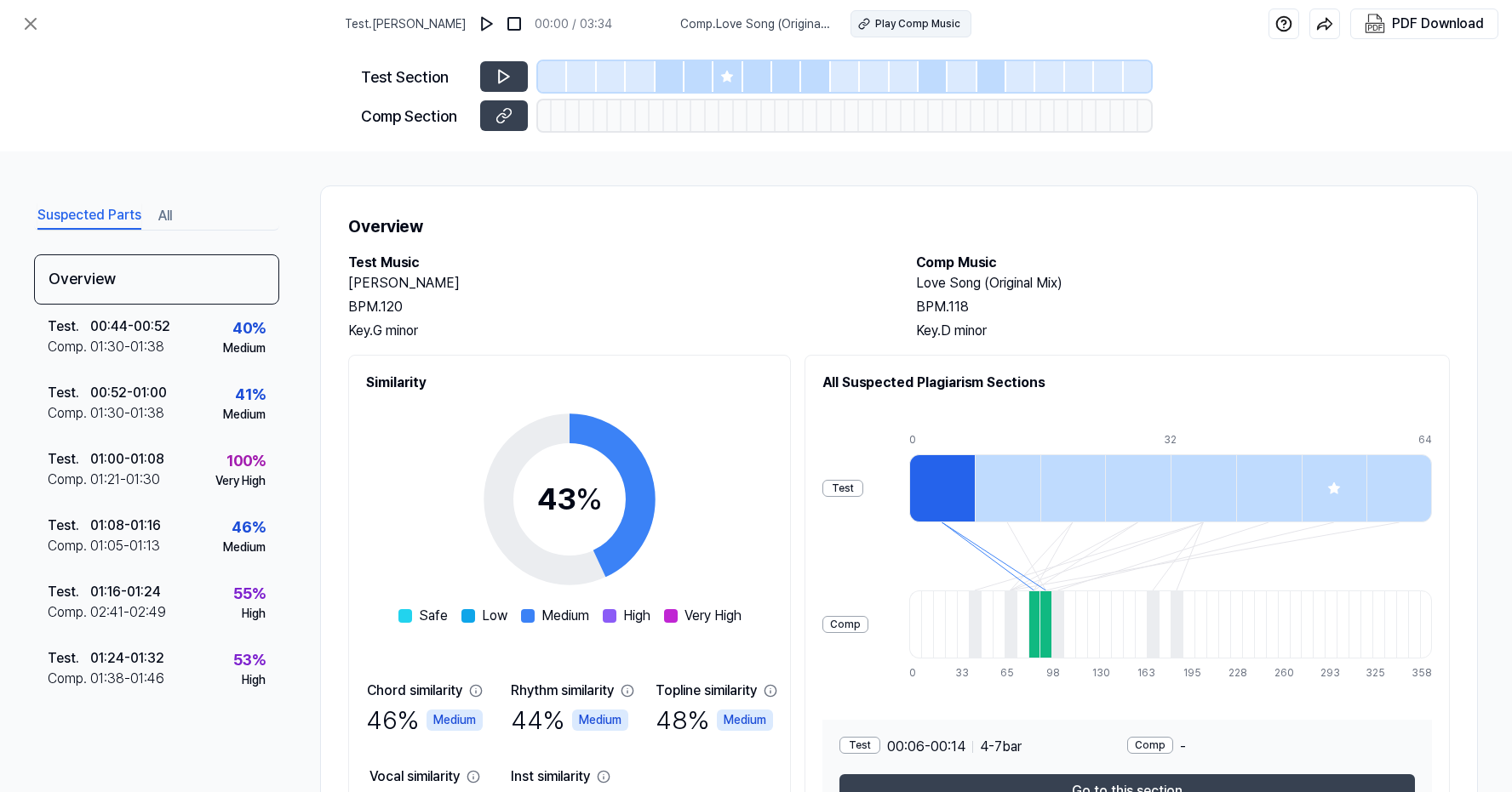
click at [922, 22] on div "Play Comp Music" at bounding box center [917, 23] width 85 height 15
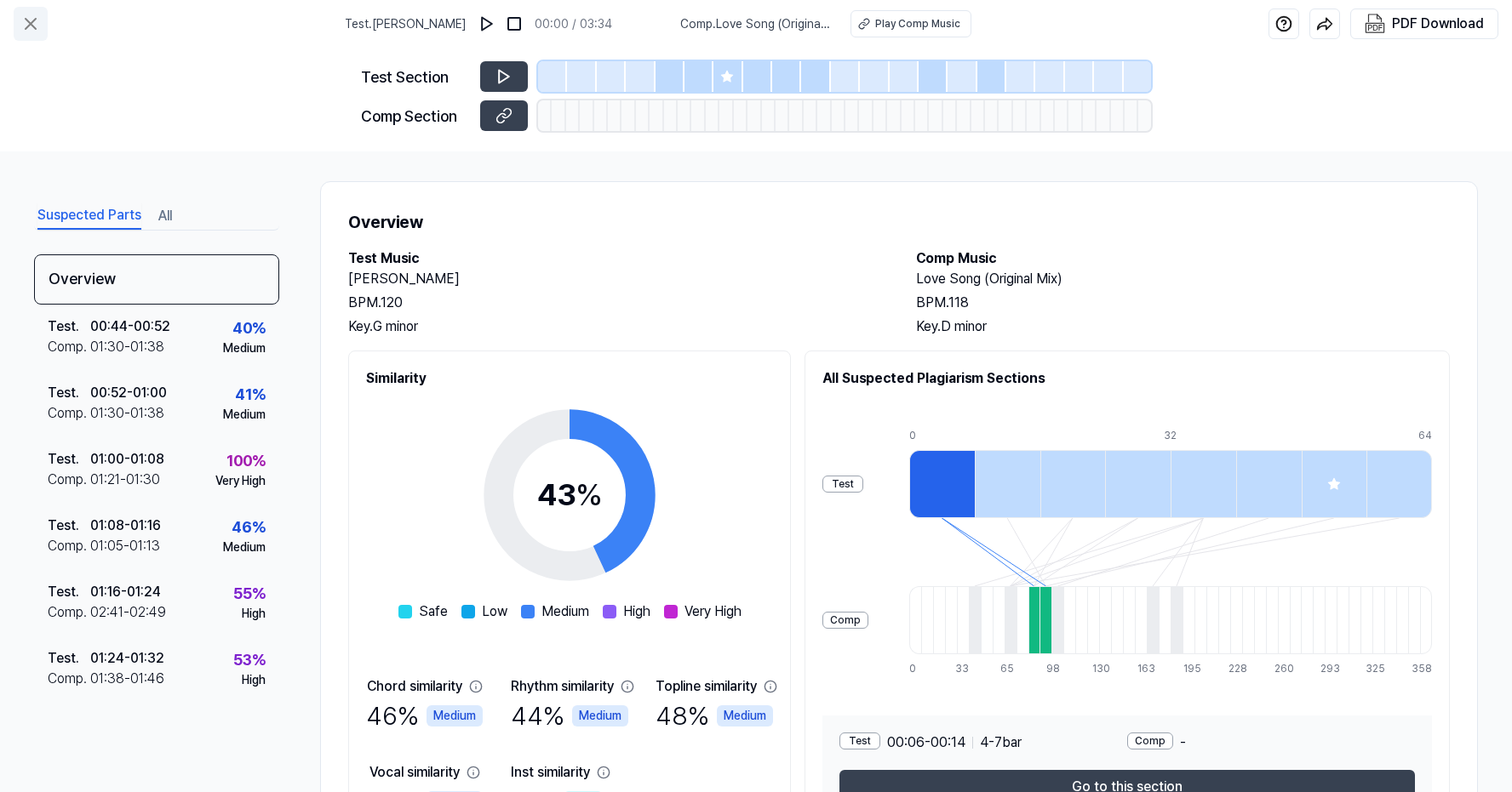
click at [29, 19] on icon at bounding box center [31, 24] width 21 height 21
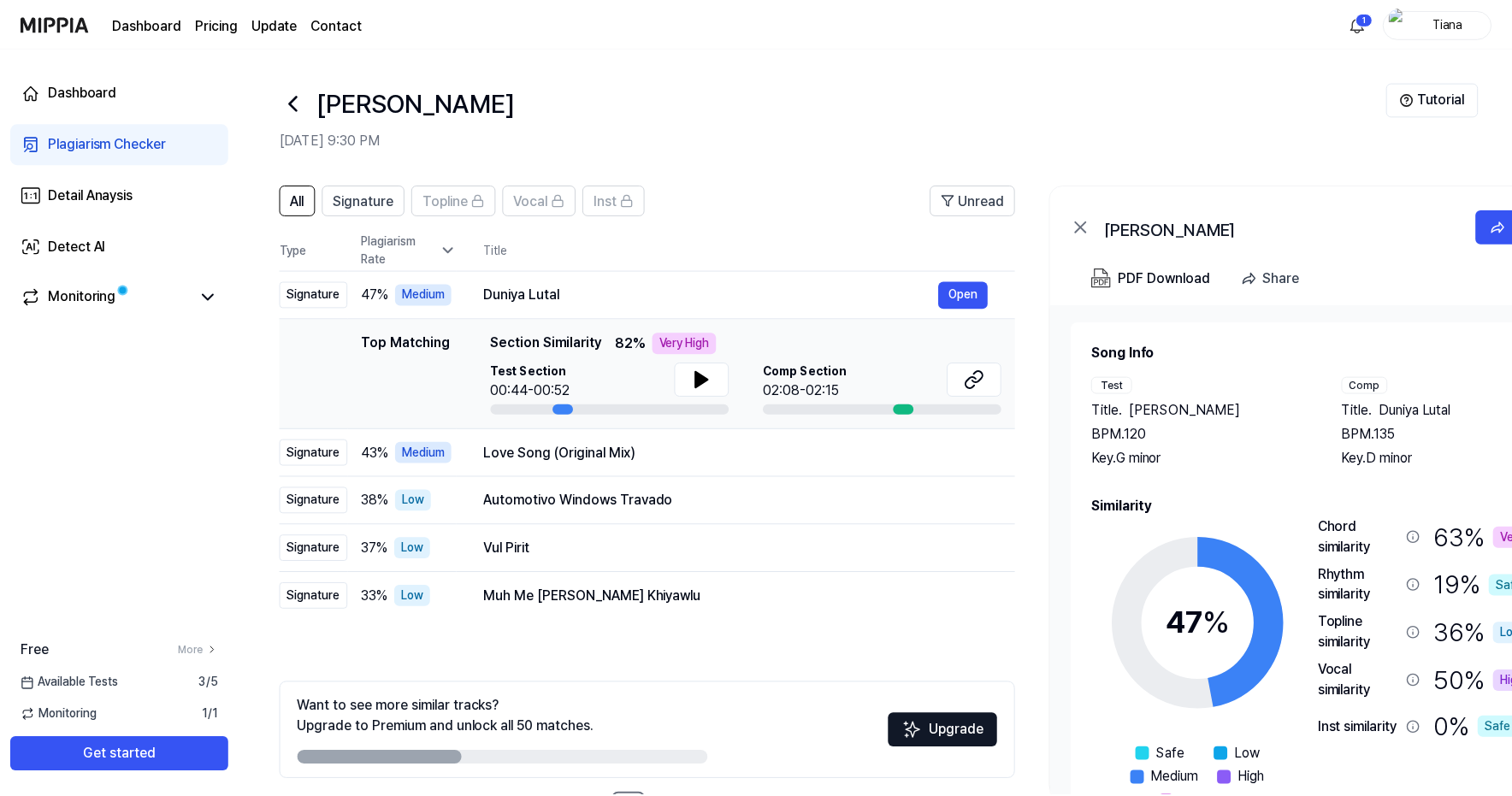
scroll to position [17, 0]
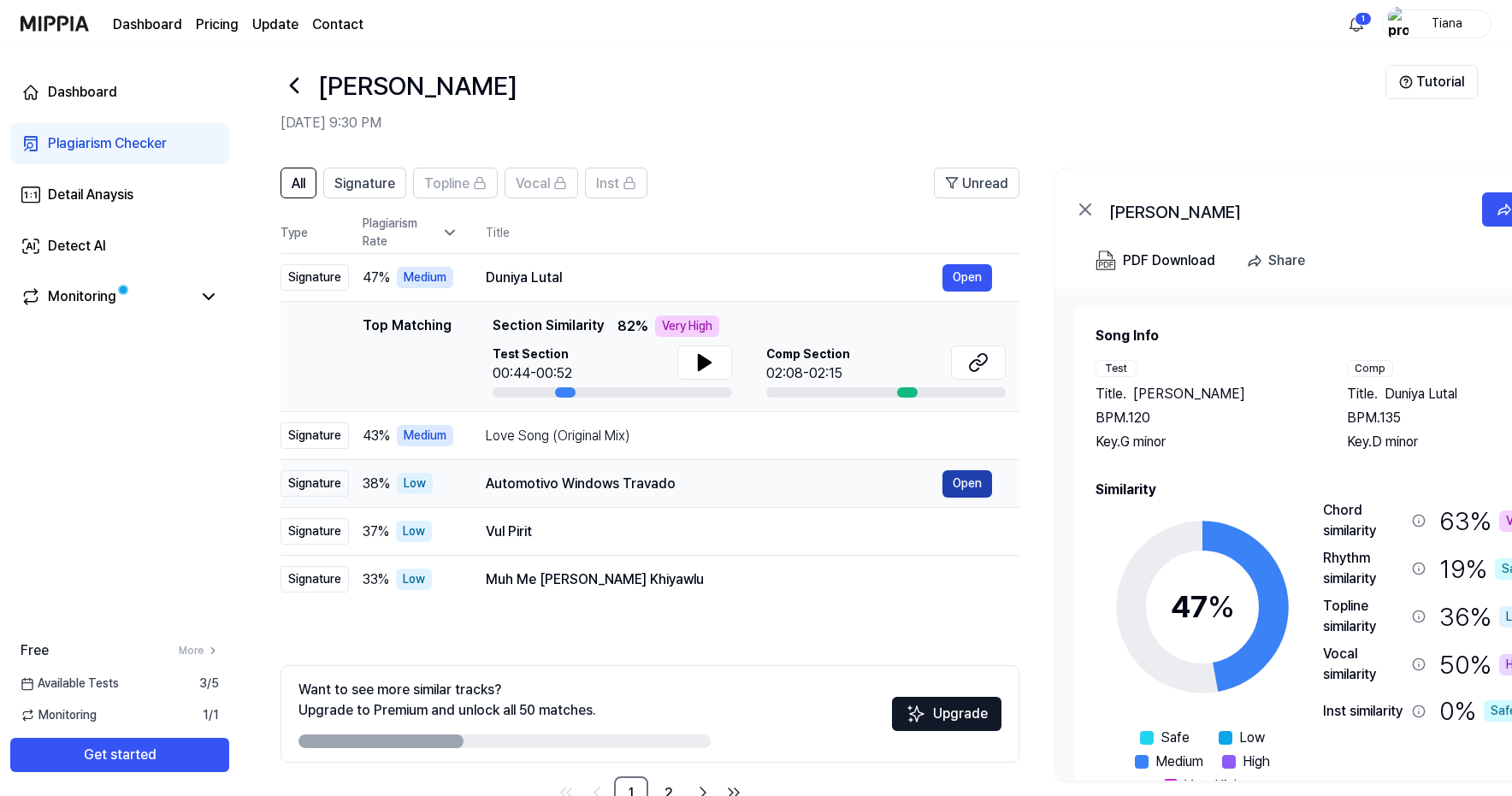
click at [959, 479] on button "Open" at bounding box center [967, 483] width 50 height 27
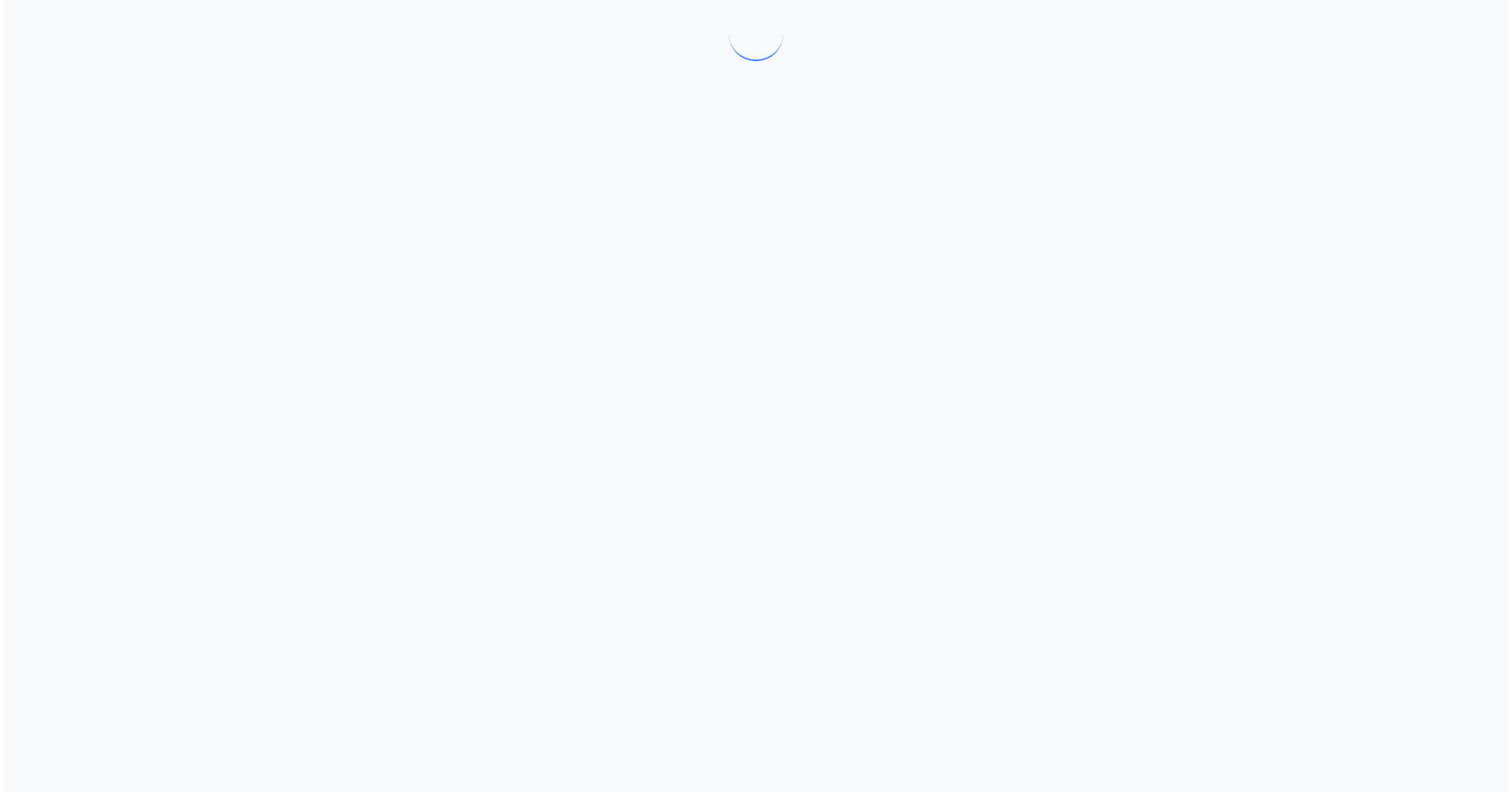
scroll to position [0, 0]
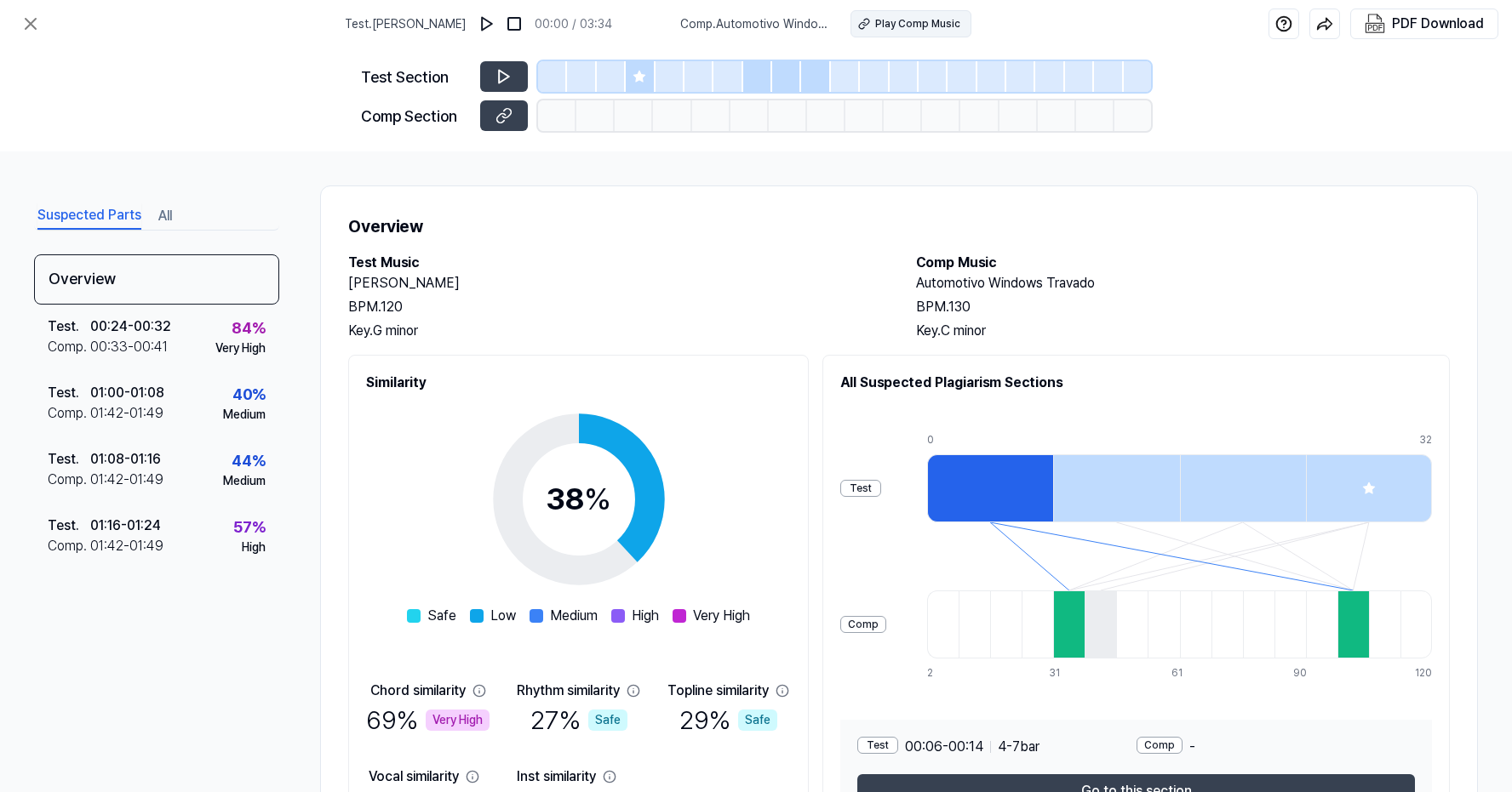
click at [939, 23] on div "Play Comp Music" at bounding box center [917, 23] width 85 height 15
click at [27, 21] on icon at bounding box center [30, 23] width 10 height 10
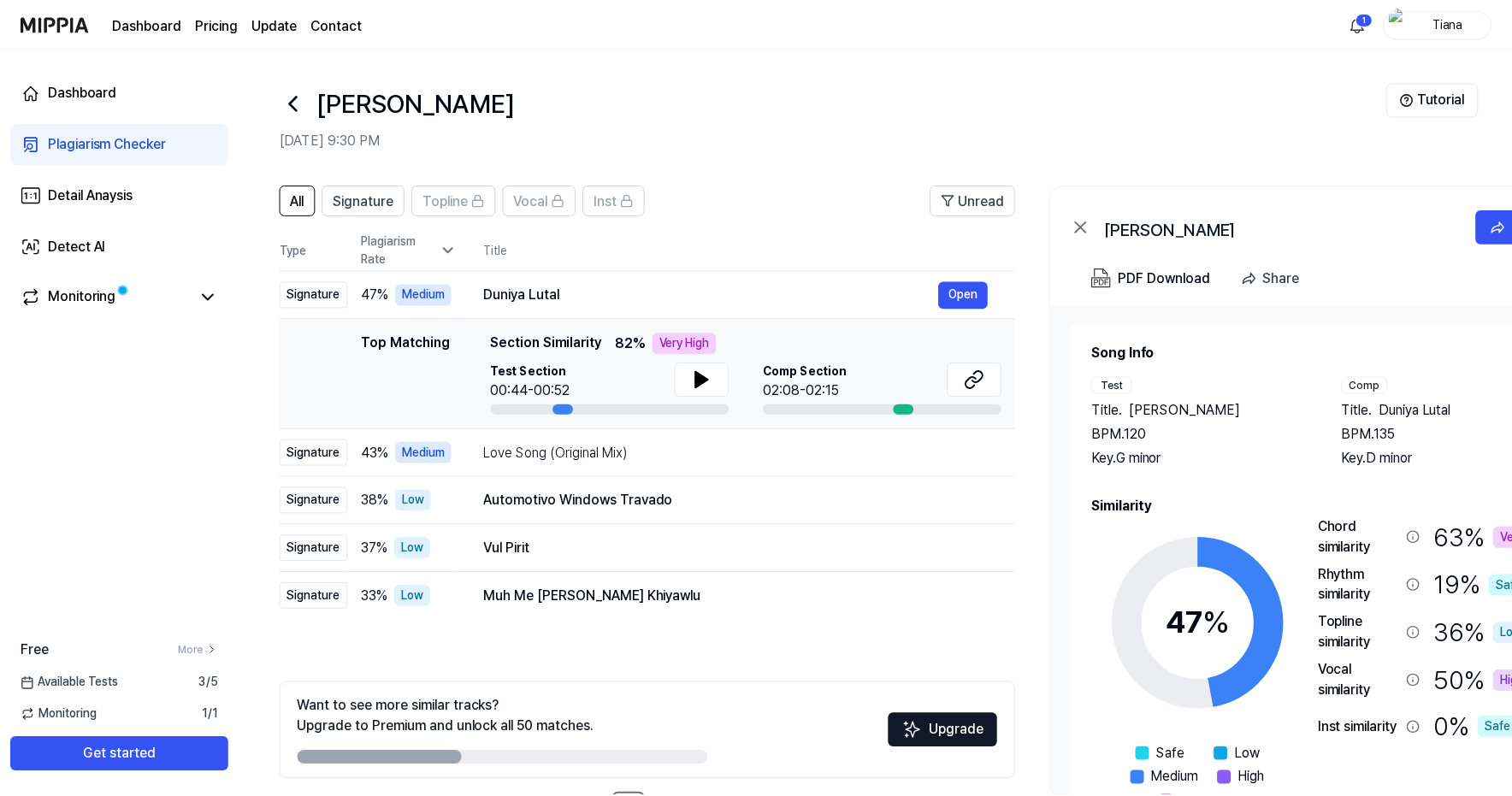
scroll to position [17, 0]
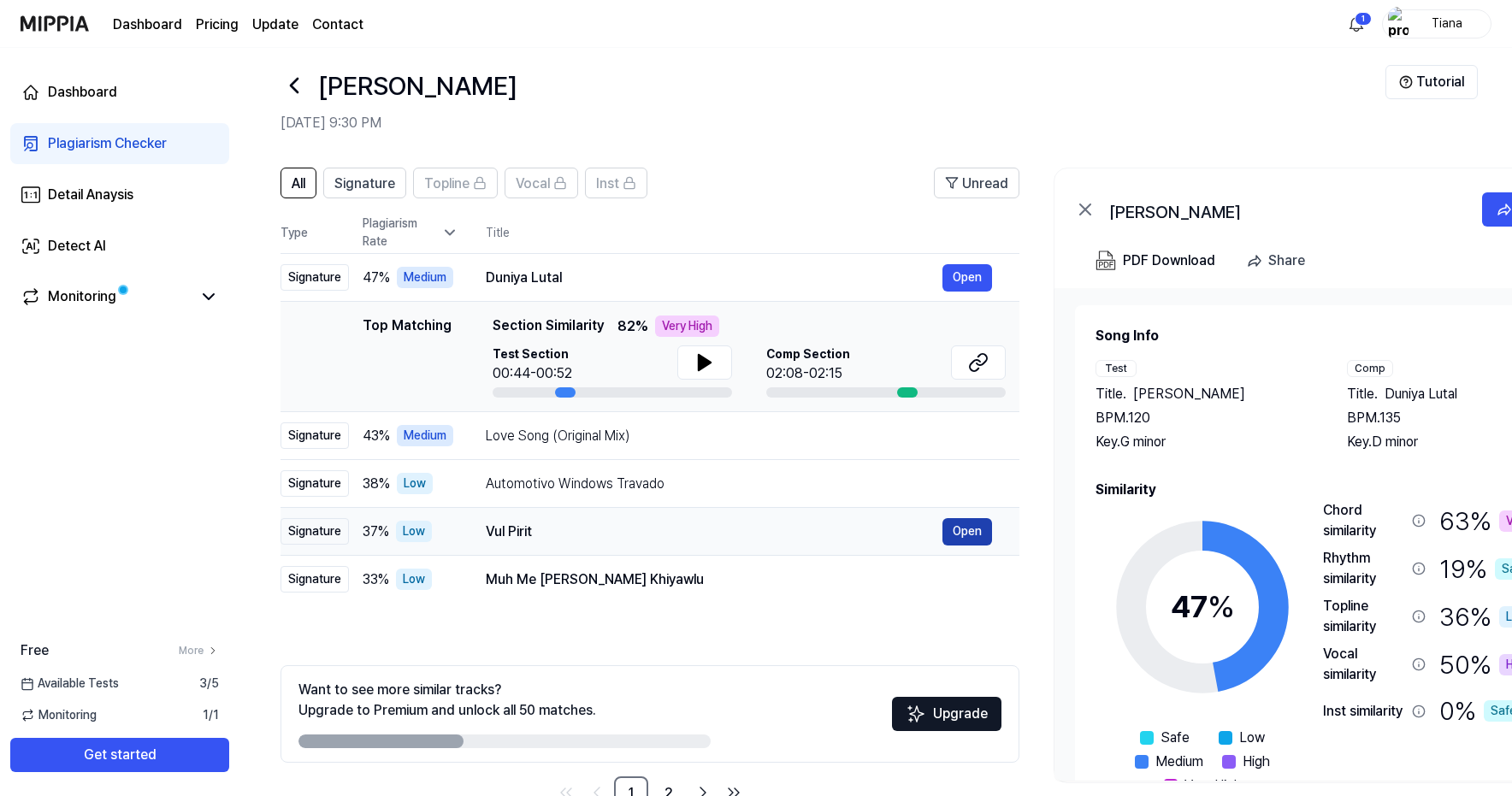
click at [966, 529] on button "Open" at bounding box center [967, 531] width 50 height 27
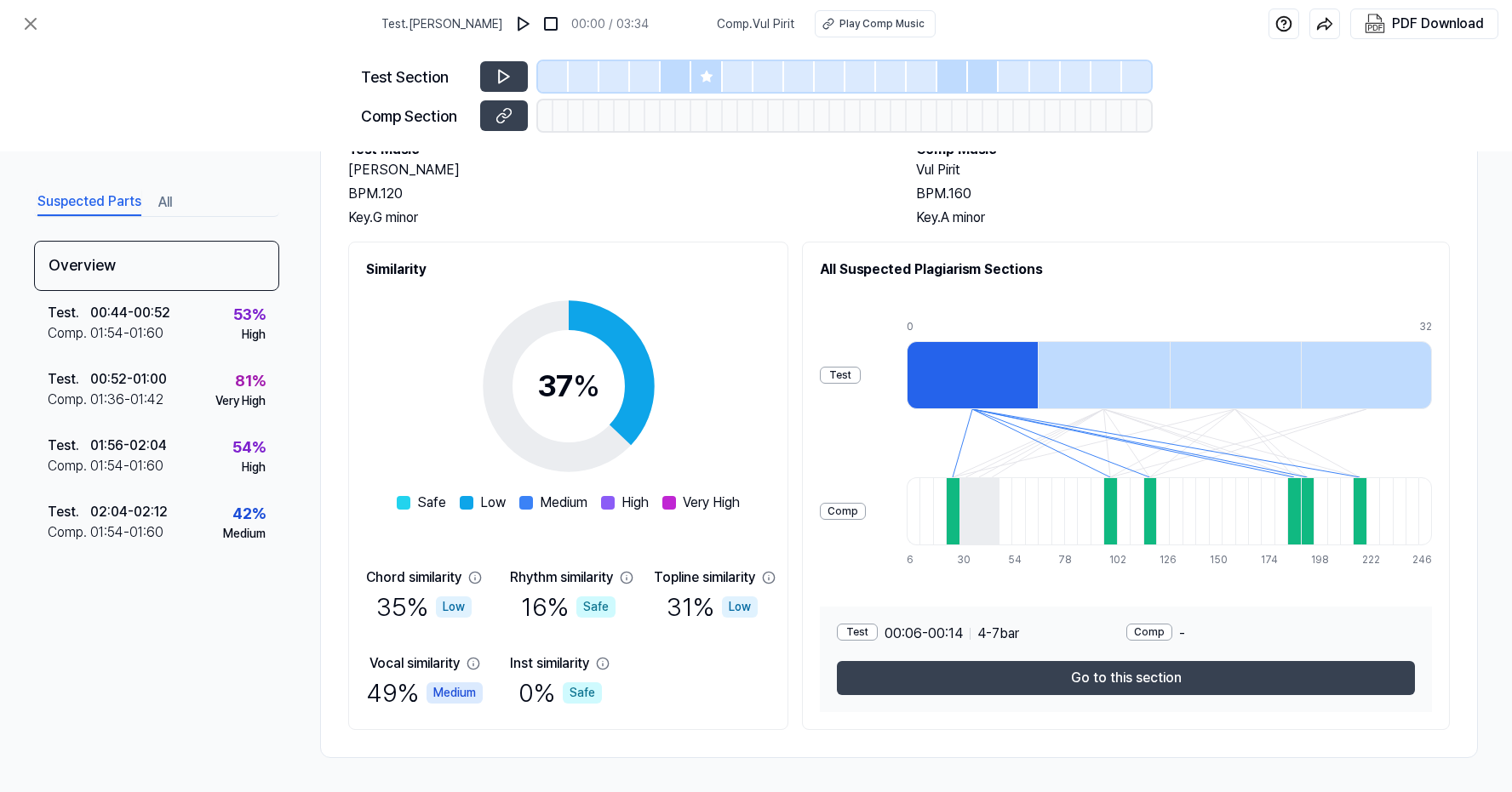
scroll to position [113, 0]
click at [26, 16] on icon at bounding box center [31, 24] width 21 height 21
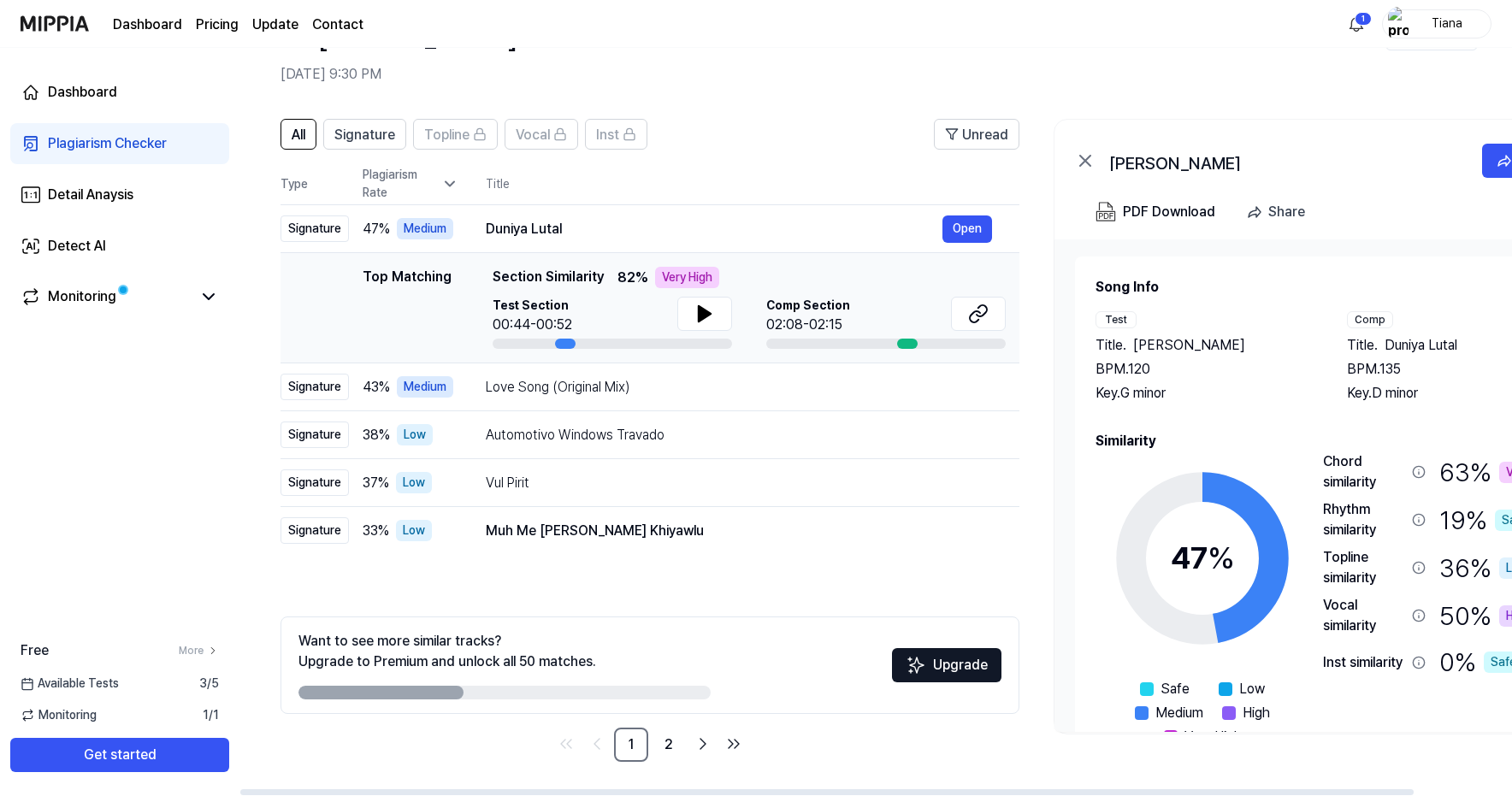
scroll to position [66, 0]
click at [79, 81] on link "Dashboard" at bounding box center [120, 92] width 219 height 41
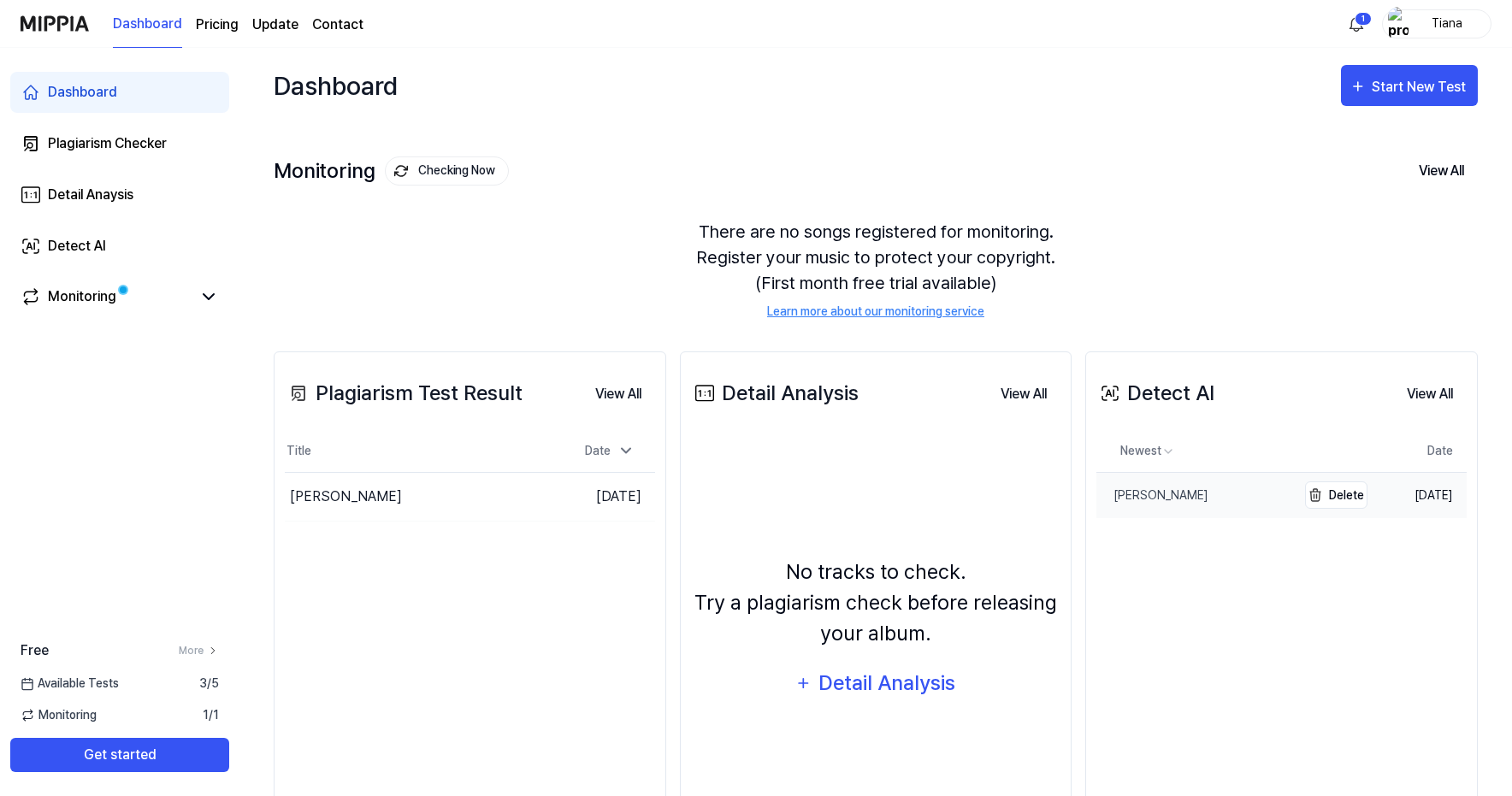
click at [1209, 495] on div "[PERSON_NAME]" at bounding box center [1152, 495] width 112 height 18
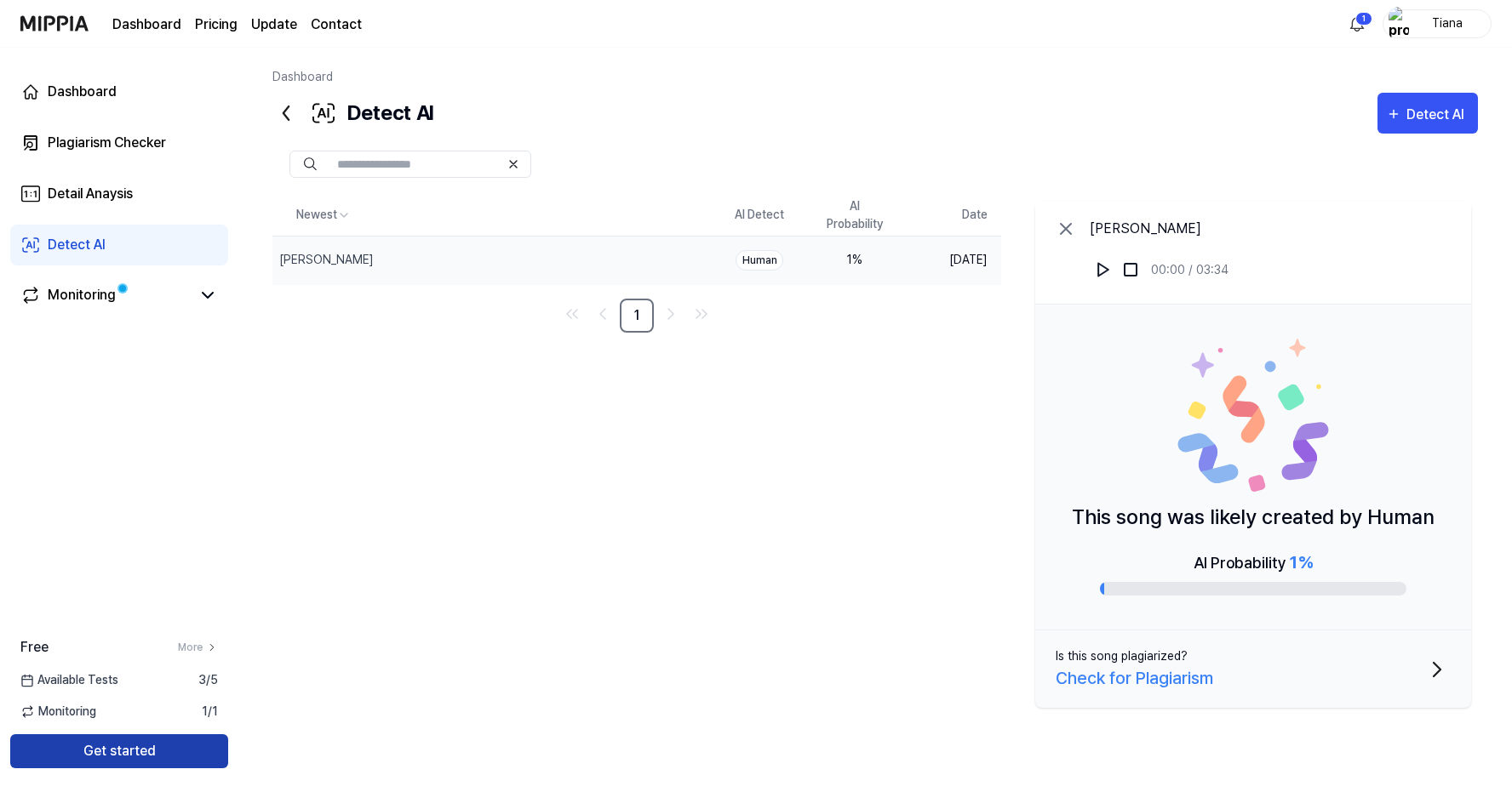
click at [155, 741] on button "Get started" at bounding box center [119, 752] width 217 height 34
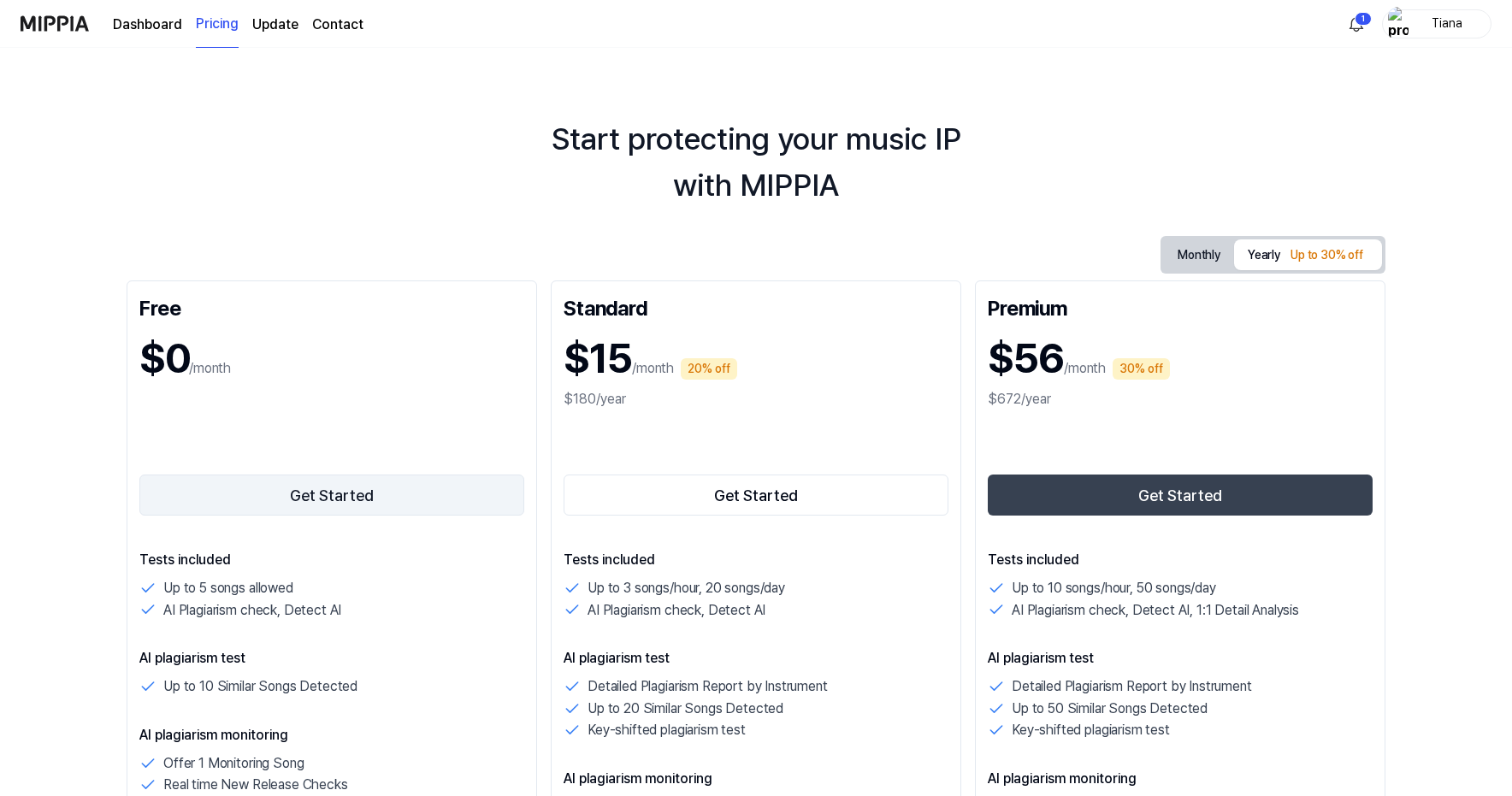
click at [366, 490] on button "Get Started" at bounding box center [332, 495] width 385 height 41
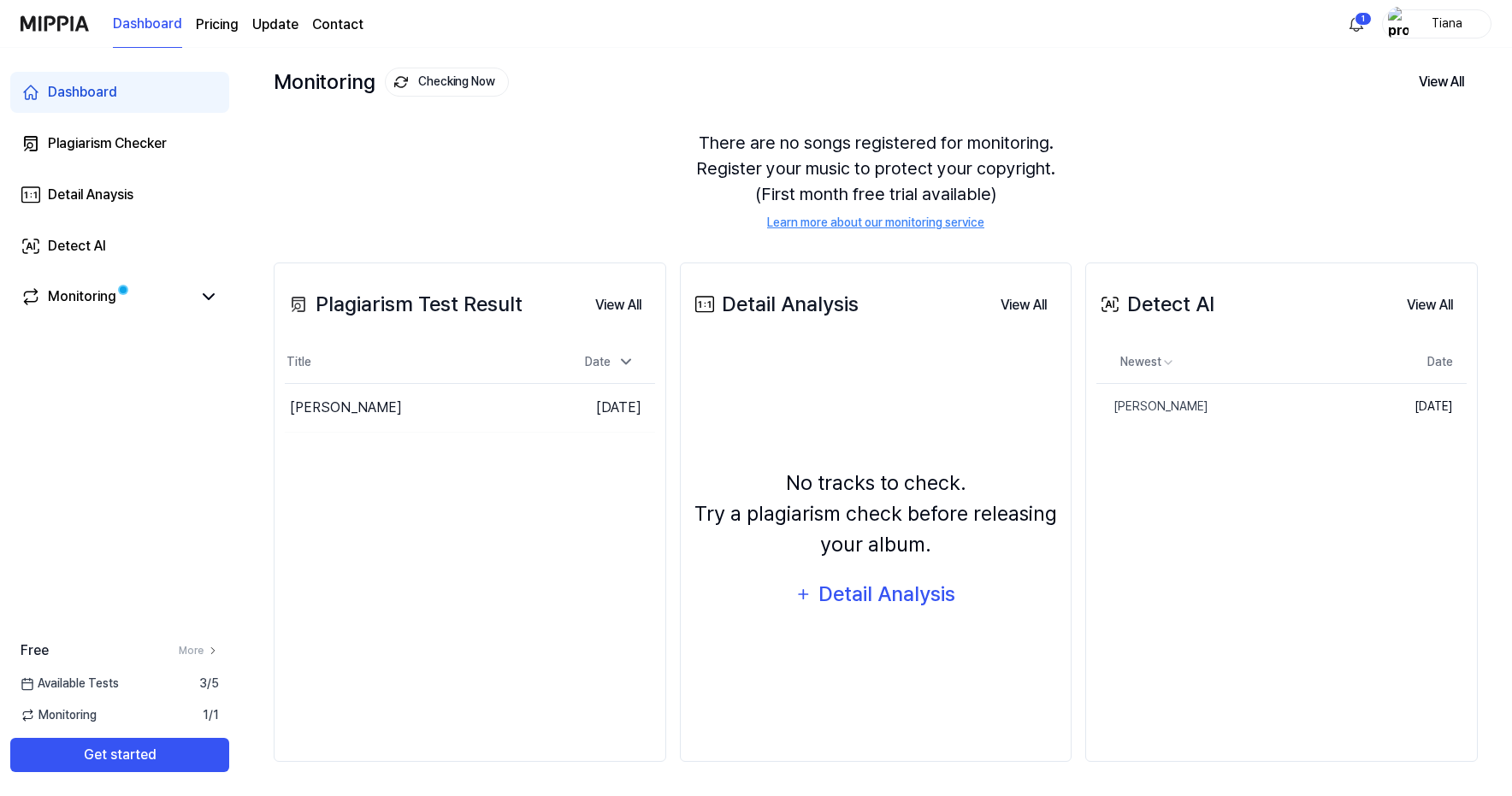
scroll to position [89, 0]
